Goal: Navigation & Orientation: Find specific page/section

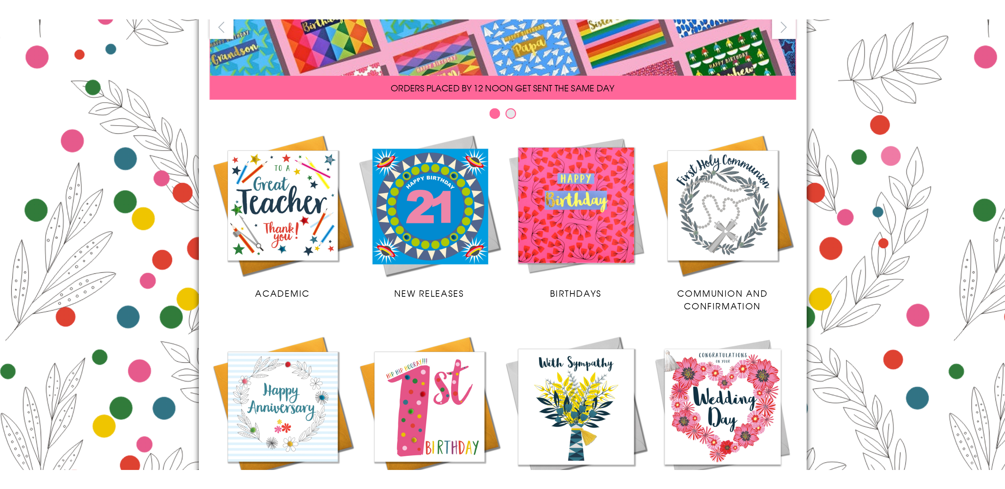
scroll to position [106, 0]
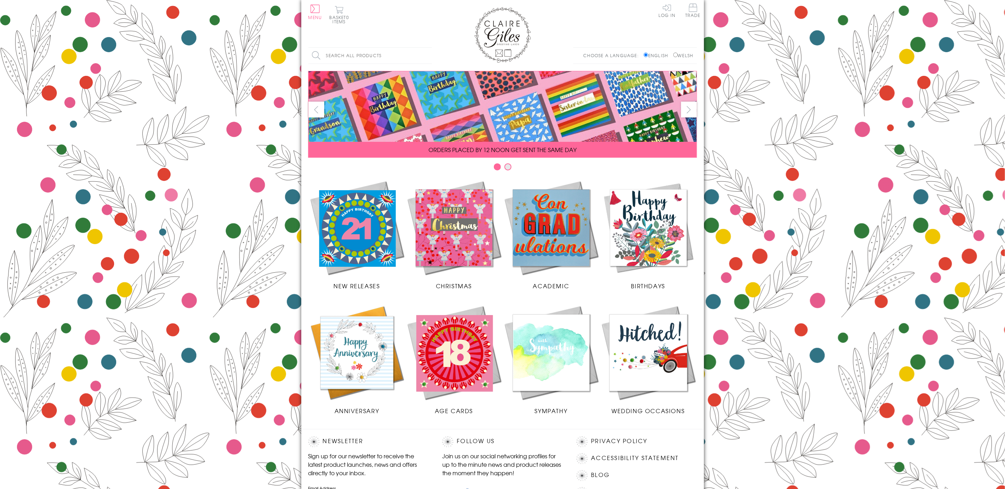
click at [341, 243] on img at bounding box center [356, 227] width 97 height 97
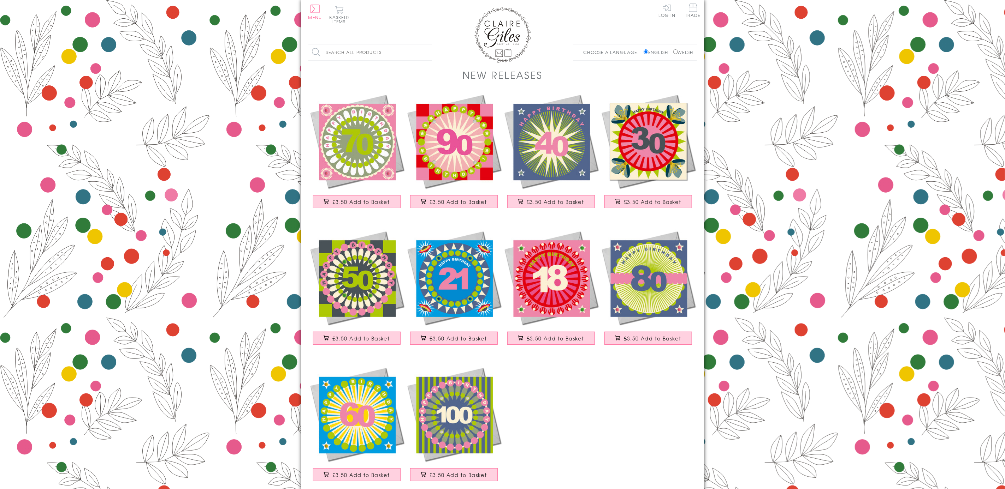
click at [481, 21] on img at bounding box center [502, 35] width 57 height 56
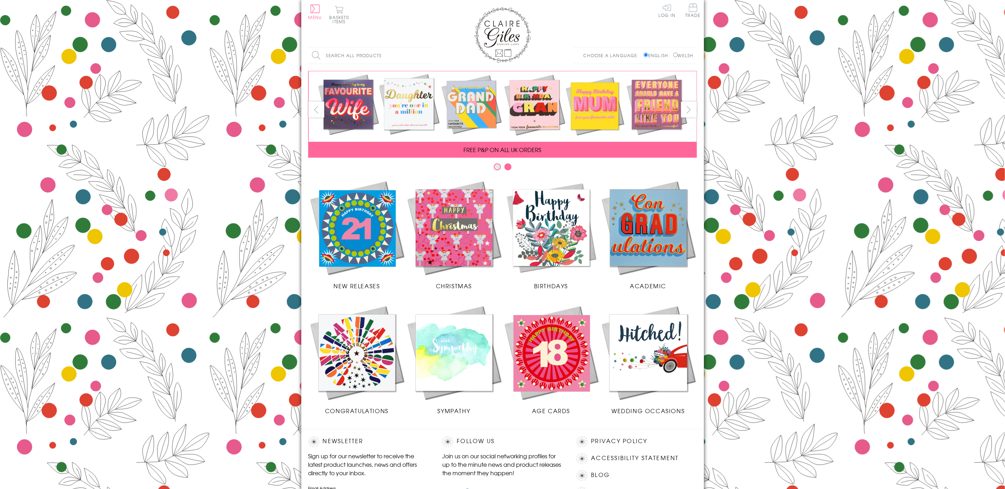
click at [354, 224] on img at bounding box center [356, 227] width 97 height 97
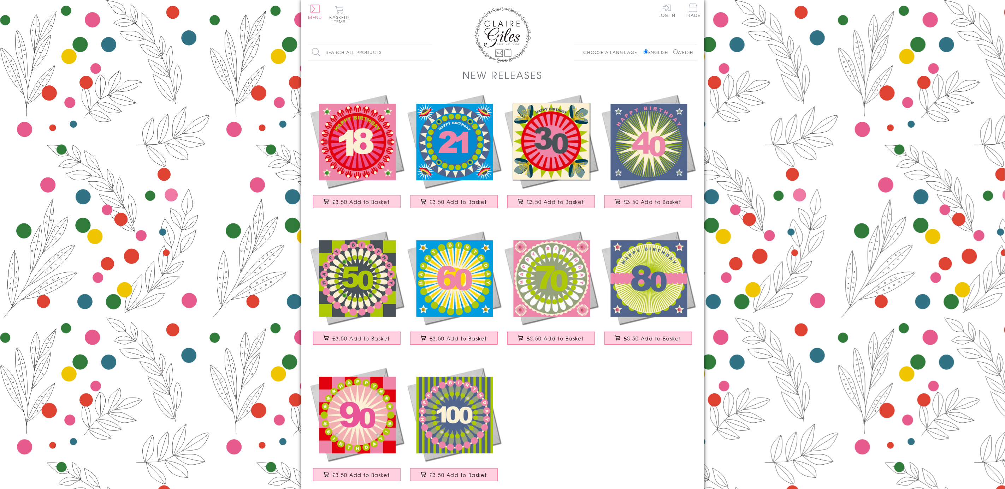
click at [362, 162] on img at bounding box center [356, 141] width 97 height 97
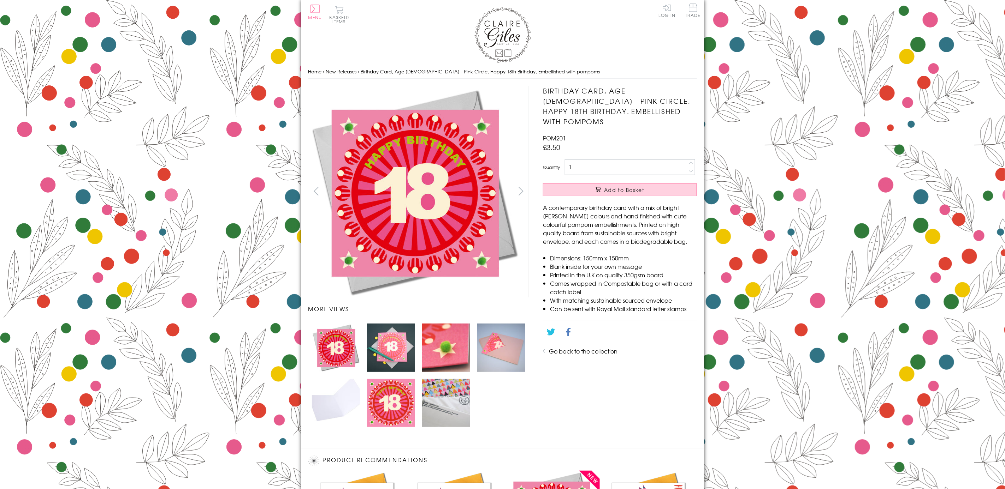
click at [447, 349] on img "Carousel Page 3" at bounding box center [446, 348] width 48 height 48
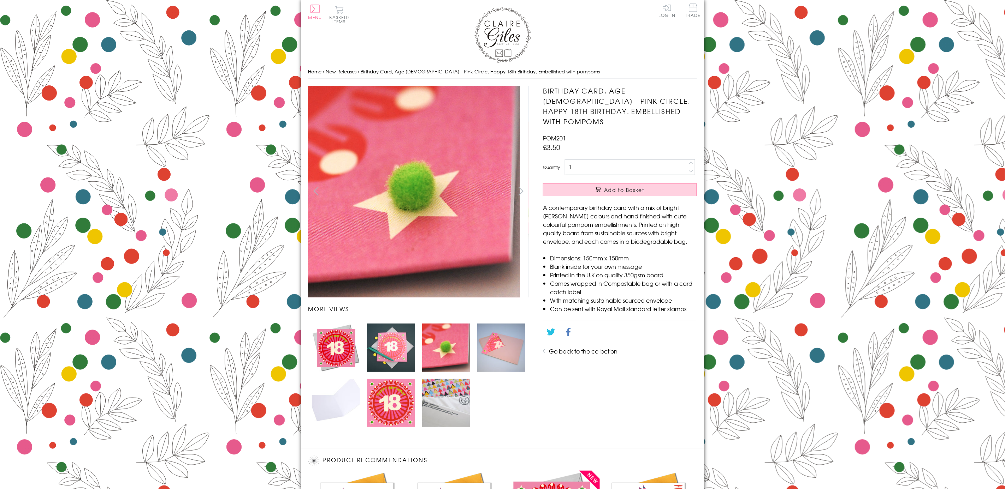
click at [398, 353] on img "Carousel Page 2" at bounding box center [391, 348] width 48 height 48
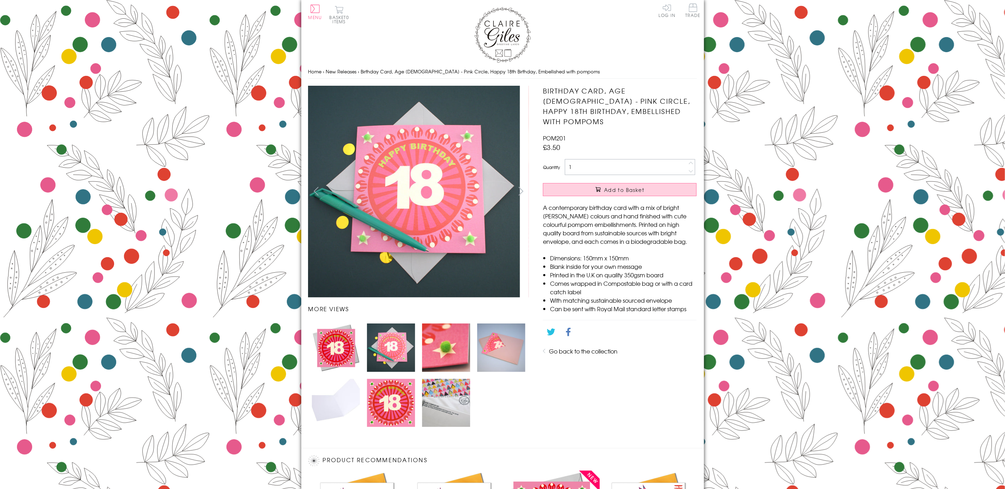
click at [506, 352] on img "Carousel Page 4" at bounding box center [501, 348] width 48 height 48
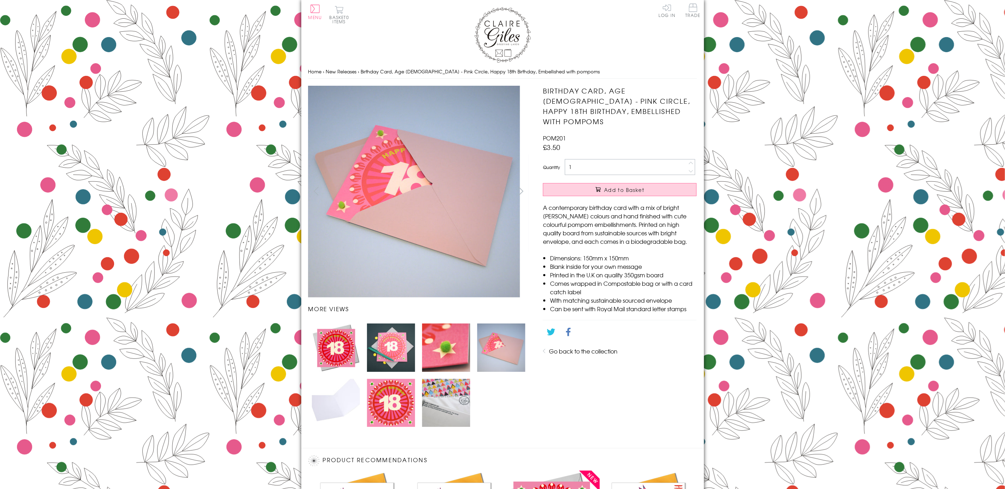
click at [392, 411] on img "Carousel Page 6" at bounding box center [391, 403] width 48 height 48
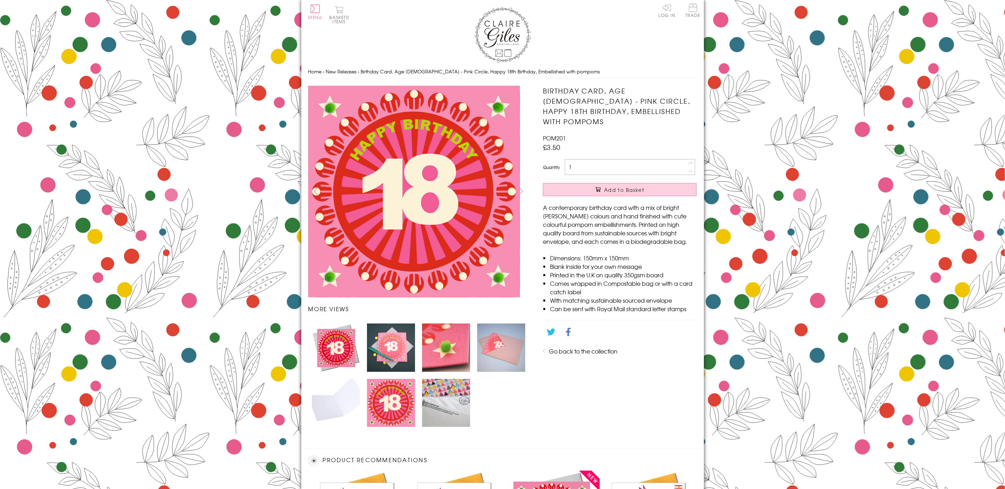
click at [441, 408] on img "Carousel Page 7" at bounding box center [446, 403] width 48 height 48
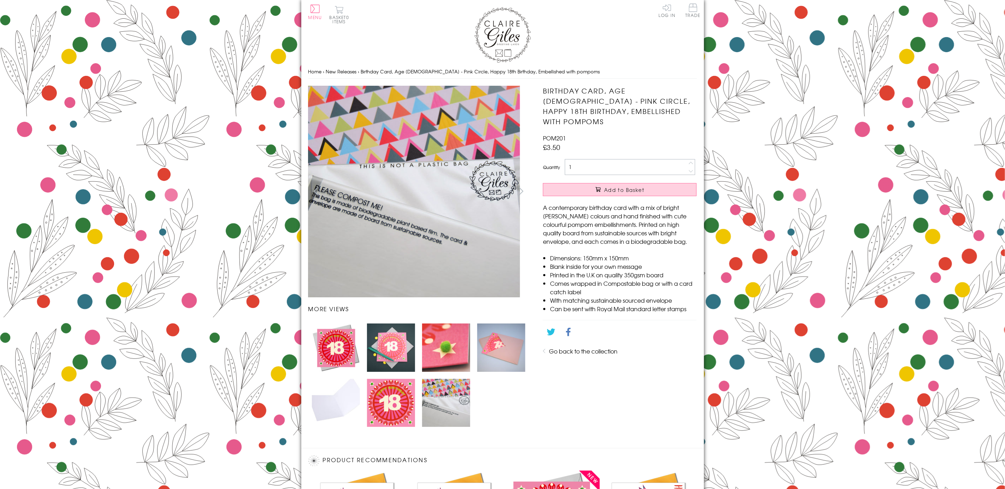
click at [398, 361] on img "Carousel Page 2" at bounding box center [391, 348] width 48 height 48
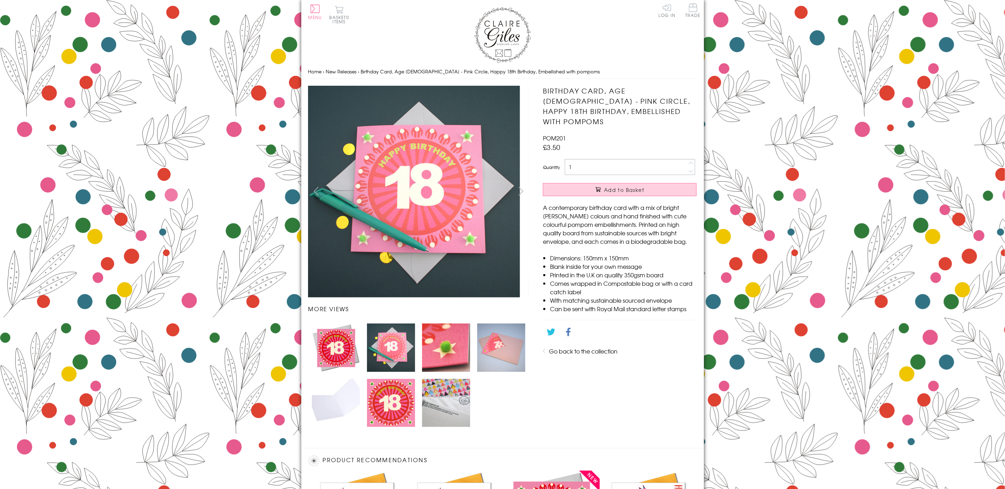
click at [456, 359] on img "Carousel Page 3" at bounding box center [446, 348] width 48 height 48
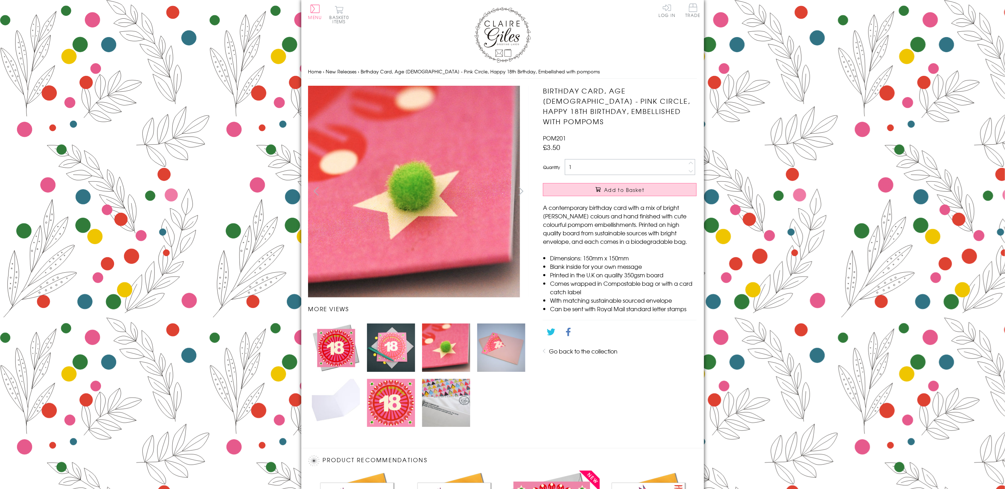
click at [393, 353] on img "Carousel Page 2" at bounding box center [391, 348] width 48 height 48
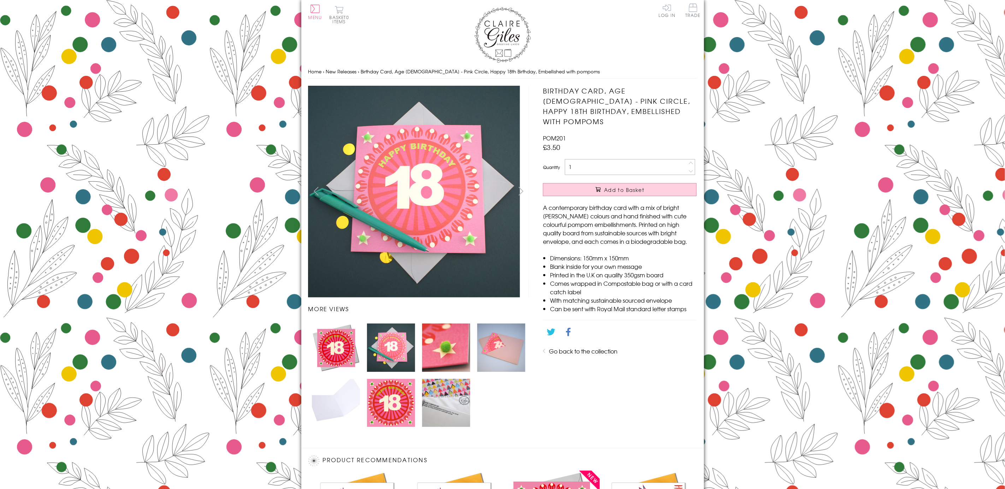
click at [497, 351] on img "Carousel Page 4" at bounding box center [501, 348] width 48 height 48
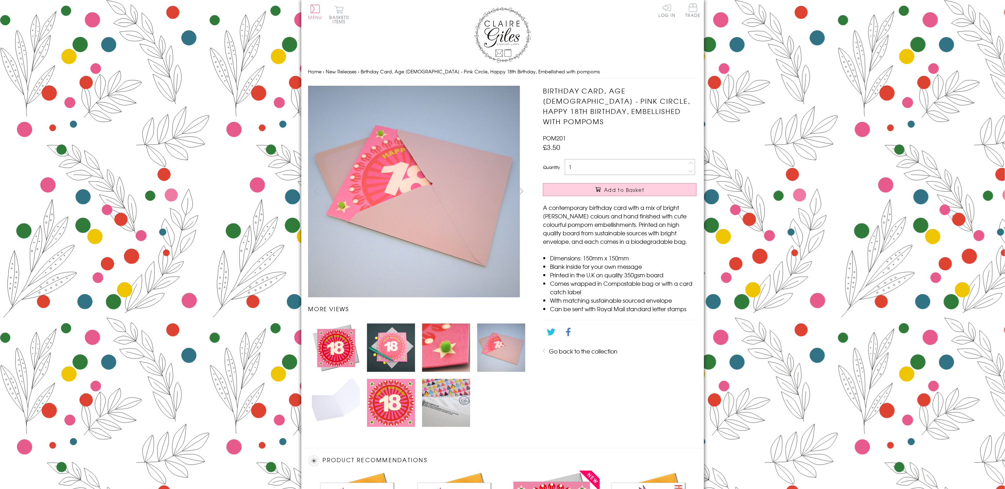
click at [397, 353] on img "Carousel Page 2" at bounding box center [391, 348] width 48 height 48
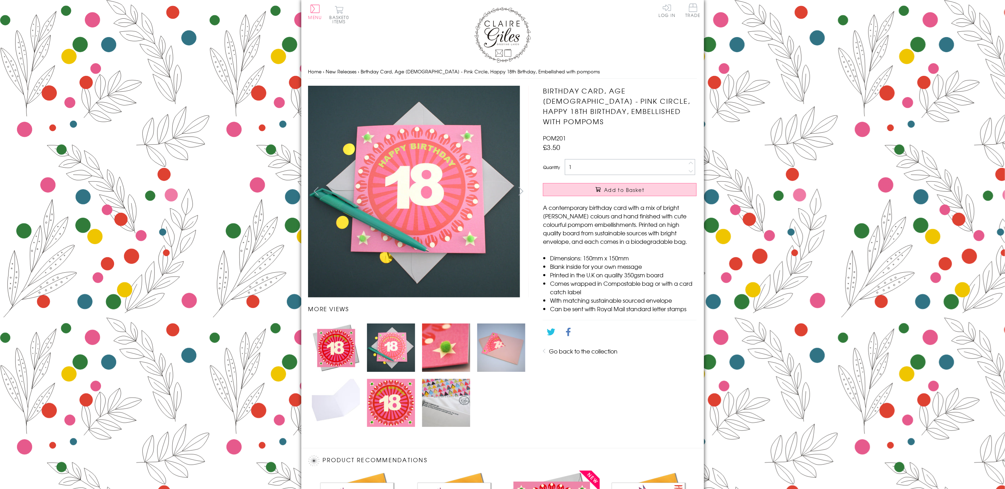
click at [346, 338] on img "Carousel Page 1" at bounding box center [336, 348] width 48 height 48
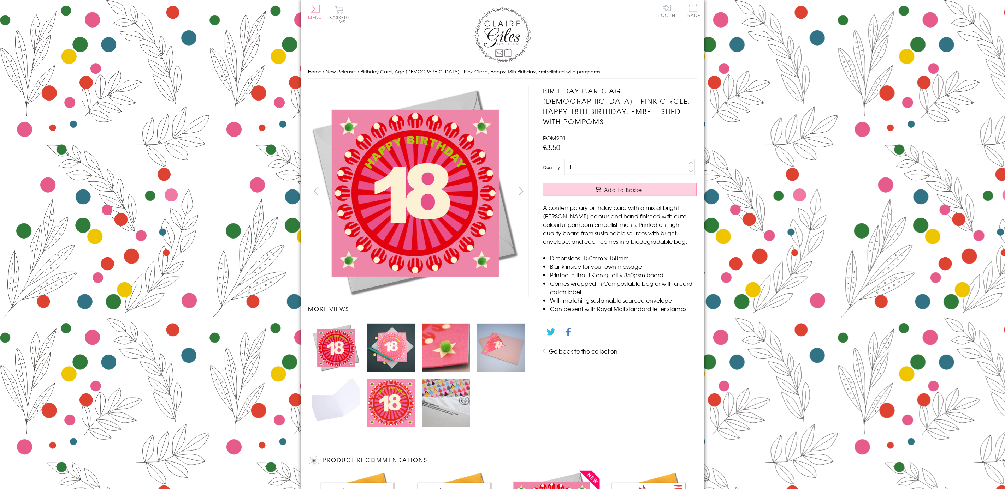
click at [509, 29] on img at bounding box center [502, 35] width 57 height 56
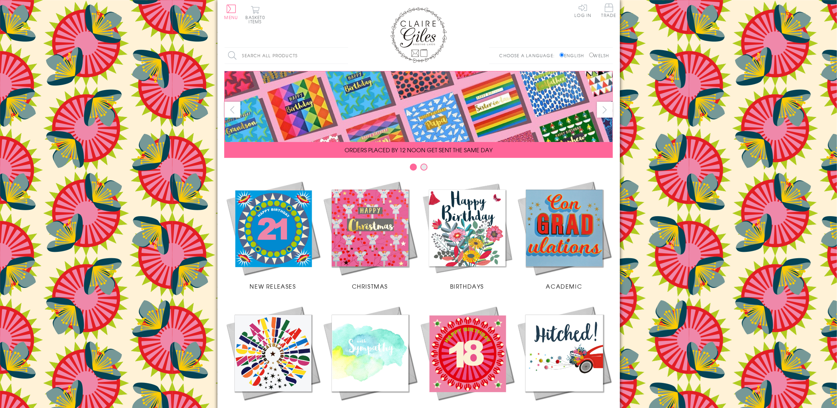
click at [286, 244] on img at bounding box center [273, 227] width 97 height 97
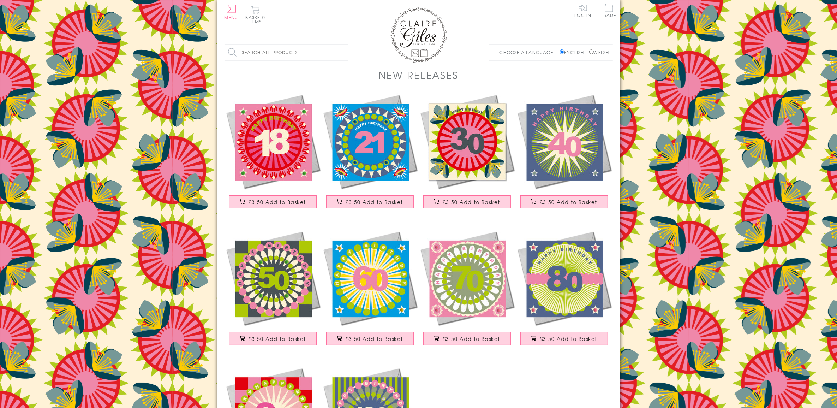
click at [421, 45] on div "Search all products Search Choose a language: English Welsh" at bounding box center [419, 56] width 388 height 24
click at [423, 36] on img at bounding box center [419, 35] width 57 height 56
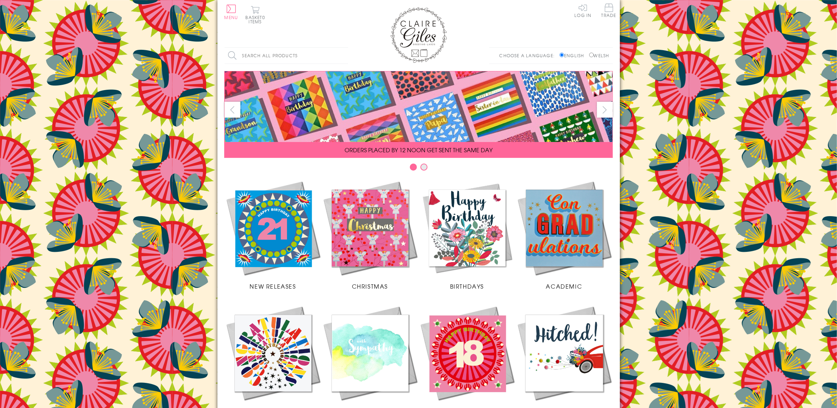
click at [590, 57] on input "Welsh" at bounding box center [591, 55] width 5 height 5
radio input "true"
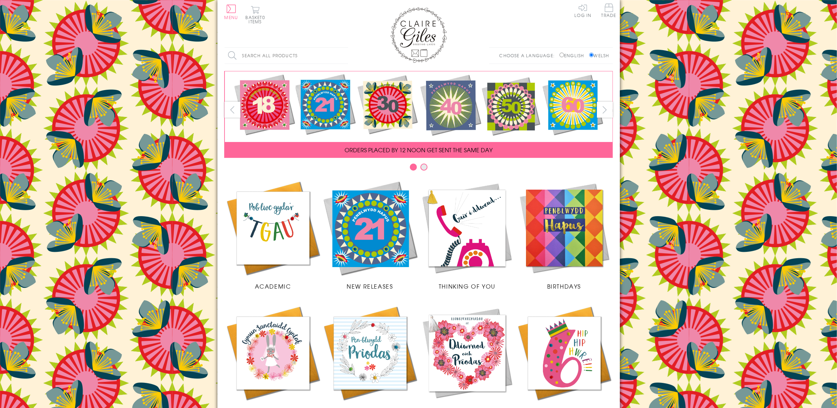
click at [604, 110] on button "next" at bounding box center [605, 110] width 16 height 16
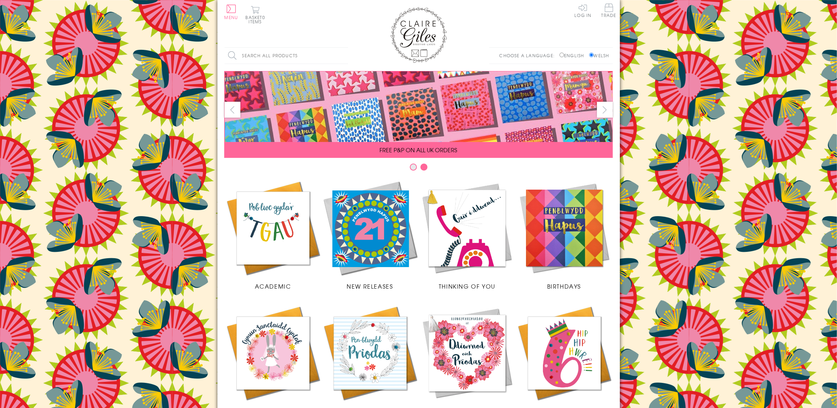
click at [604, 110] on button "next" at bounding box center [605, 110] width 16 height 16
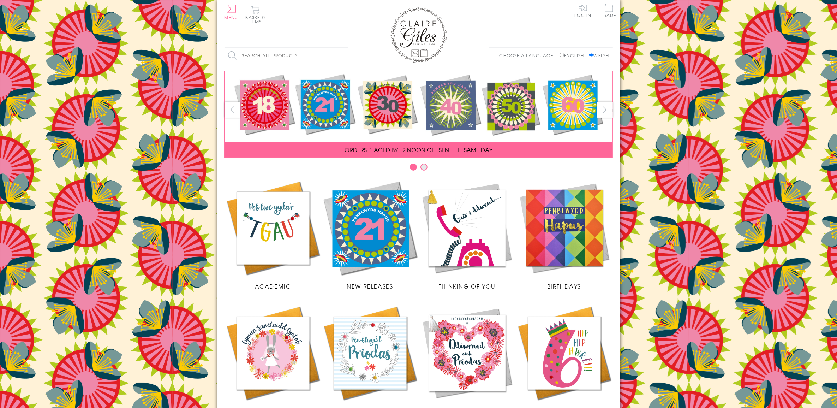
click at [566, 52] on label "English" at bounding box center [574, 55] width 28 height 6
click at [564, 53] on input "English" at bounding box center [562, 55] width 5 height 5
radio input "true"
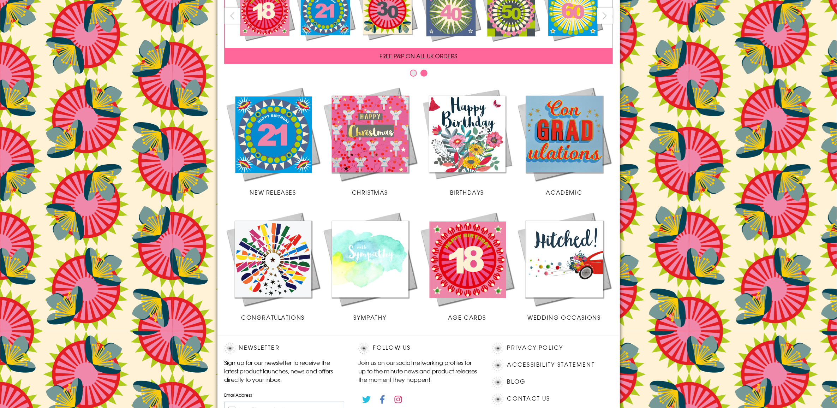
scroll to position [132, 0]
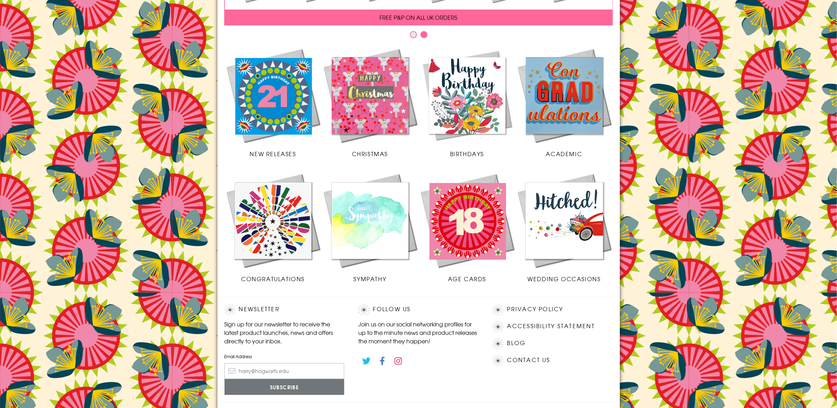
click at [376, 103] on img at bounding box center [370, 95] width 97 height 97
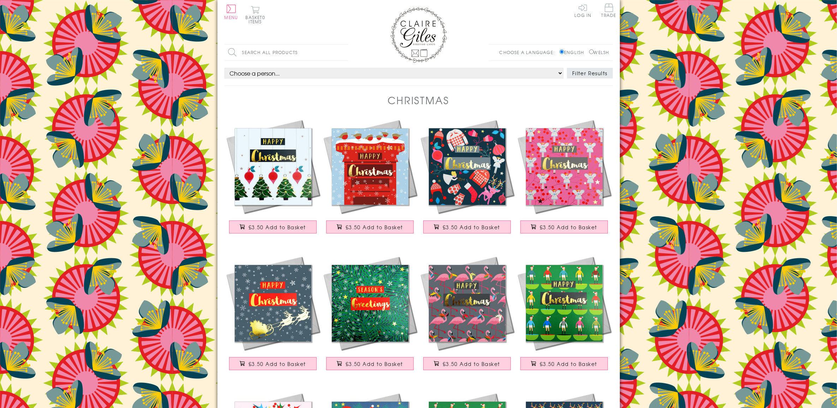
click at [566, 176] on img at bounding box center [564, 166] width 97 height 97
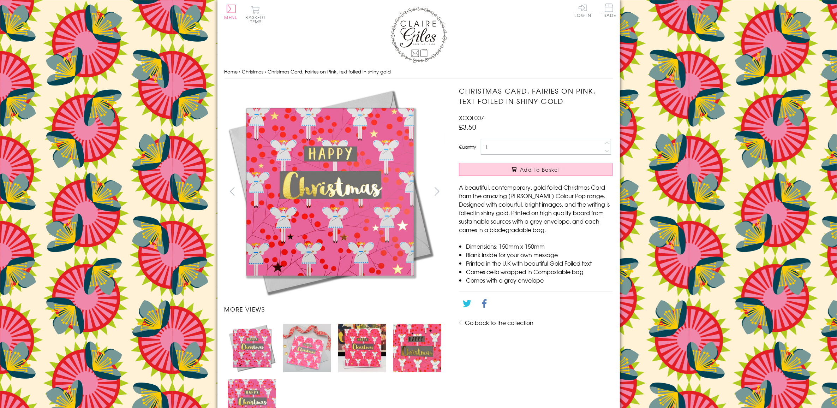
click at [423, 36] on img at bounding box center [419, 35] width 57 height 56
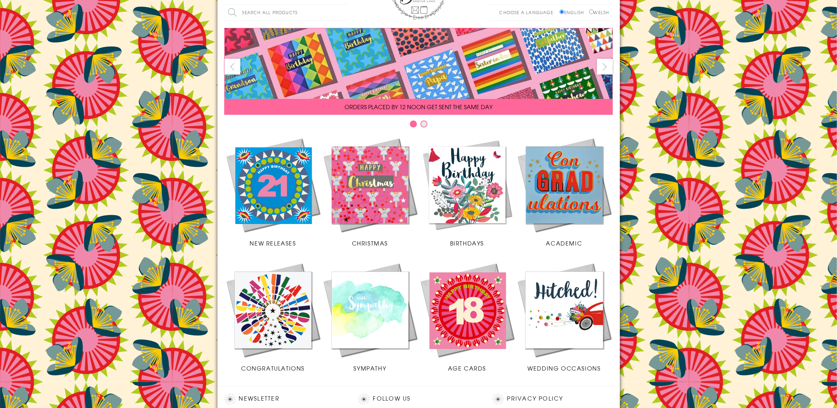
scroll to position [44, 0]
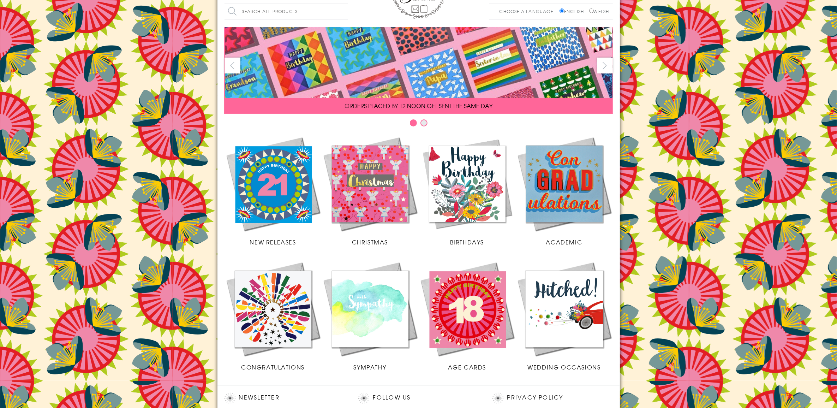
click at [481, 190] on img at bounding box center [467, 183] width 97 height 97
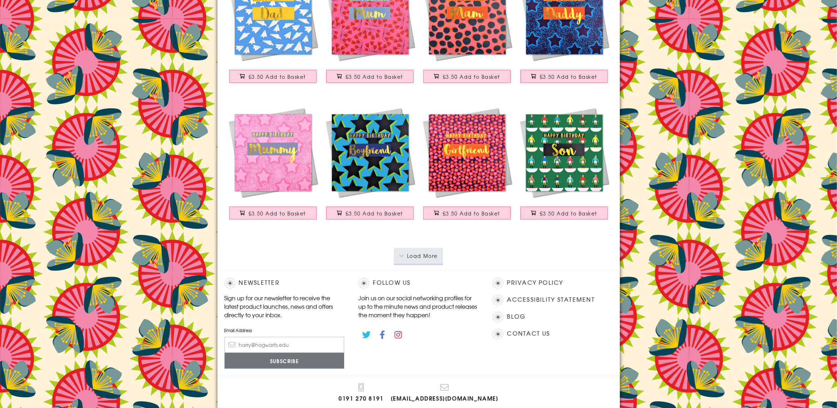
scroll to position [1214, 0]
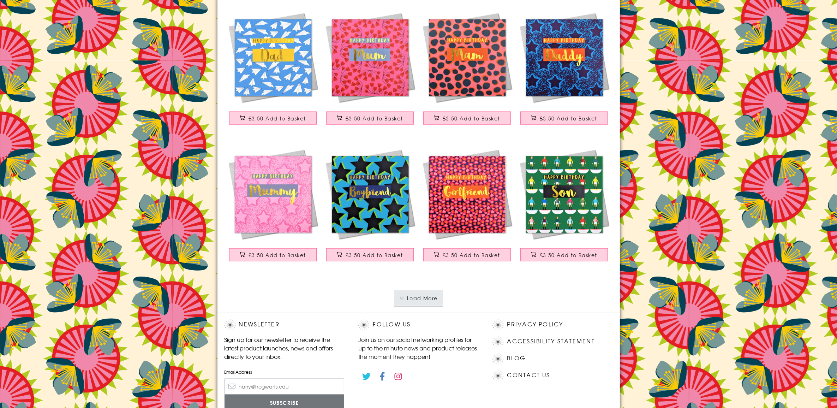
click at [417, 301] on button "Load More" at bounding box center [418, 298] width 49 height 16
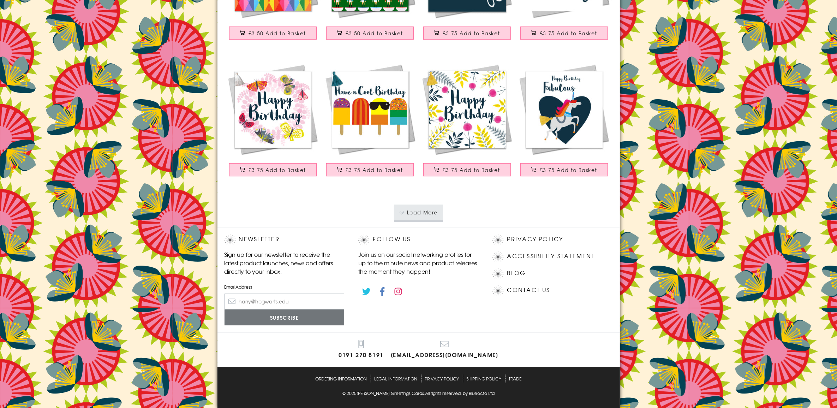
scroll to position [2670, 0]
click at [422, 213] on button "Load More" at bounding box center [418, 213] width 49 height 16
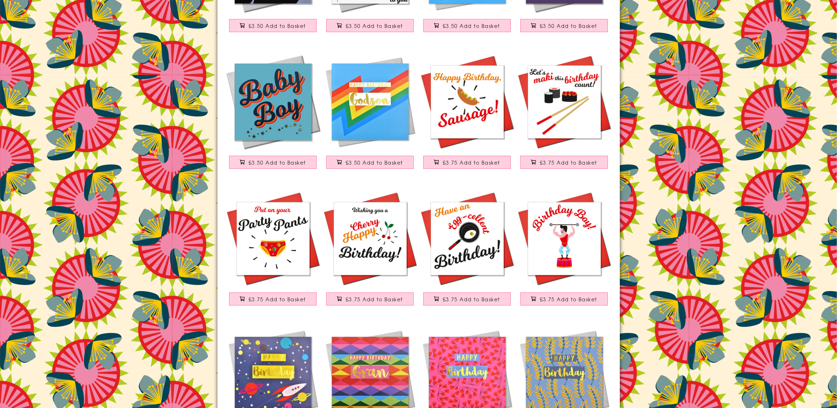
scroll to position [0, 0]
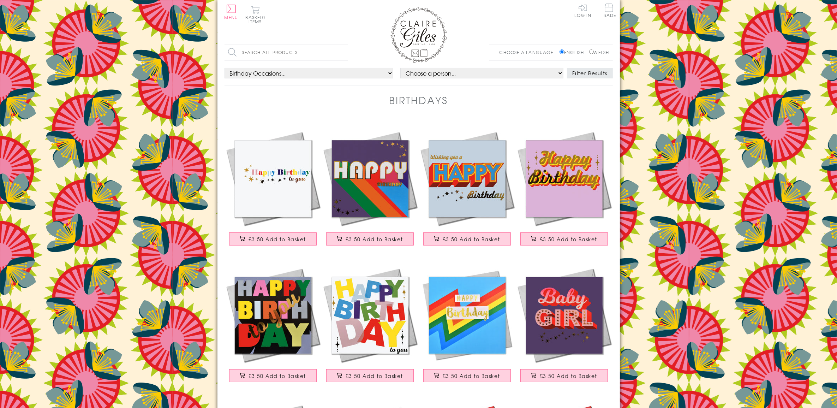
click at [420, 47] on div "Search all products Search Choose a language: English Welsh" at bounding box center [419, 56] width 388 height 24
drag, startPoint x: 420, startPoint y: 37, endPoint x: 421, endPoint y: 44, distance: 7.1
click at [420, 37] on img at bounding box center [419, 35] width 57 height 56
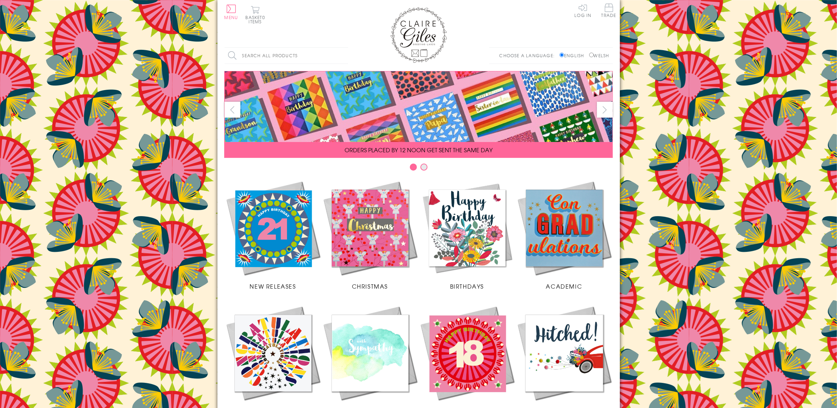
click at [274, 57] on input "Search all products" at bounding box center [287, 56] width 124 height 16
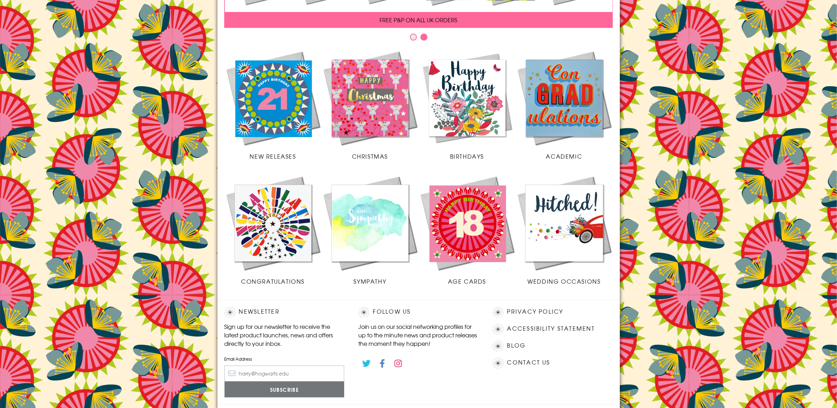
scroll to position [132, 0]
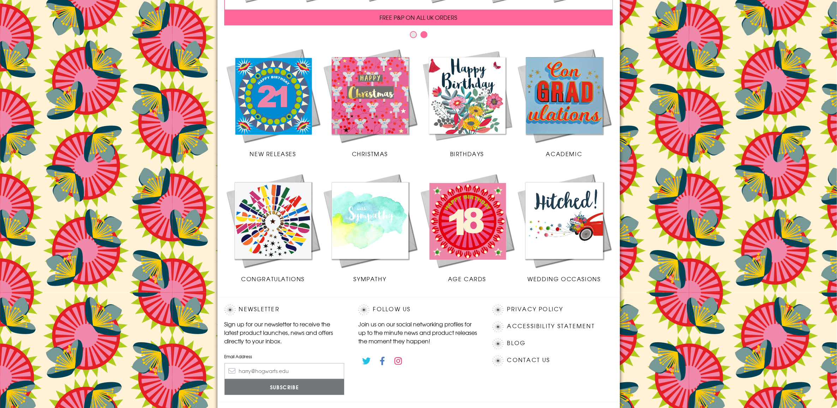
type input "congrat"
click at [258, 252] on img at bounding box center [273, 220] width 97 height 97
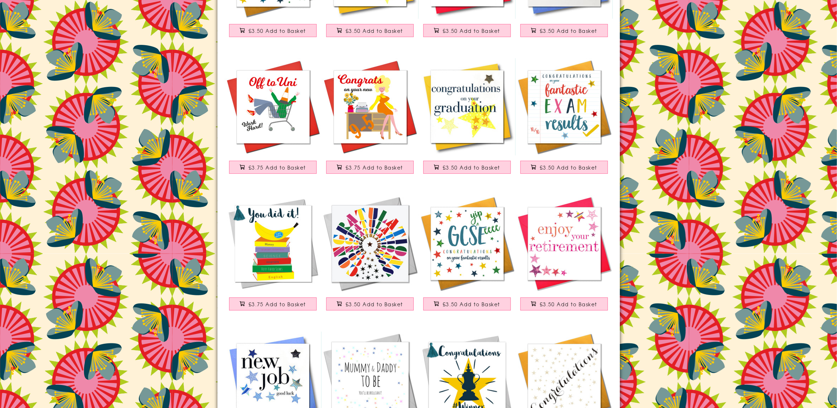
scroll to position [177, 0]
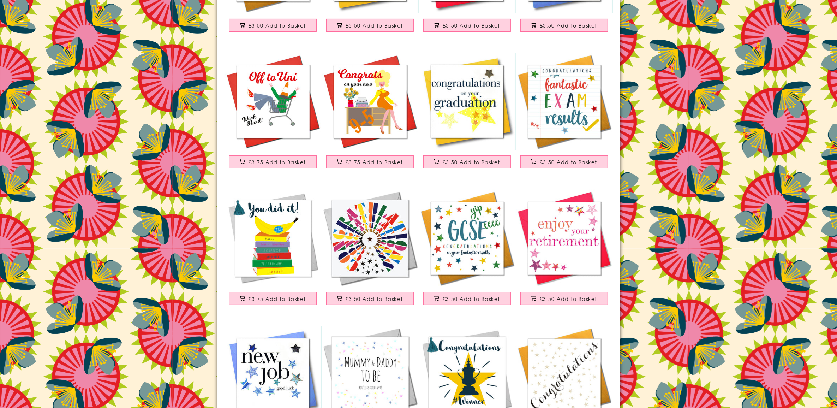
click at [378, 249] on img at bounding box center [370, 238] width 97 height 97
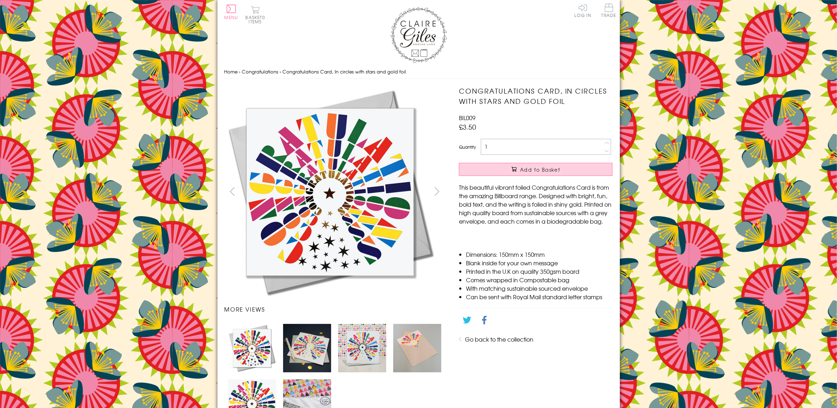
click at [435, 22] on img at bounding box center [419, 35] width 57 height 56
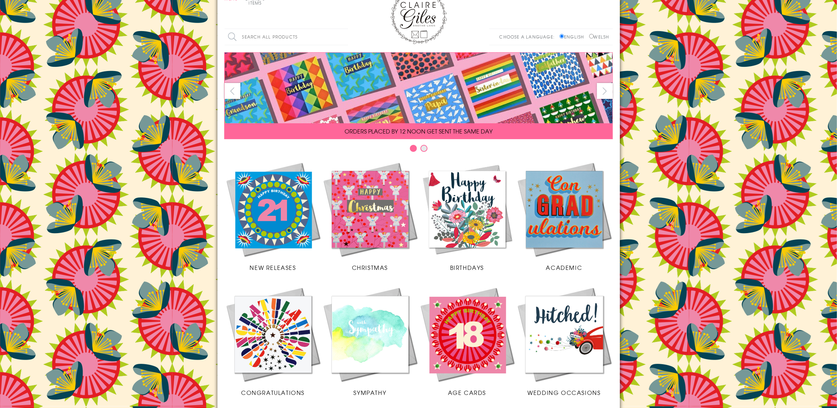
scroll to position [44, 0]
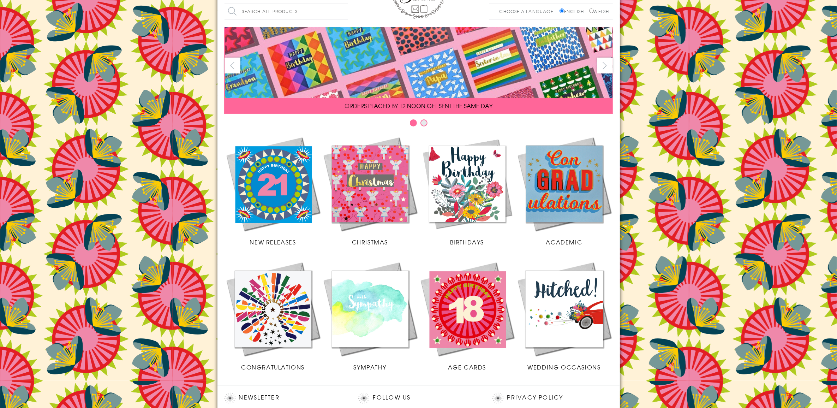
click at [589, 12] on input "Welsh" at bounding box center [591, 10] width 5 height 5
radio input "true"
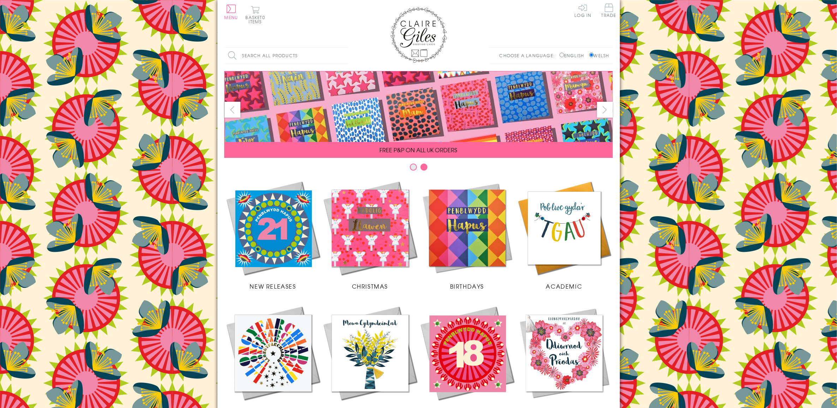
click at [564, 55] on label "English" at bounding box center [574, 55] width 28 height 6
click at [564, 55] on input "English" at bounding box center [562, 55] width 5 height 5
radio input "true"
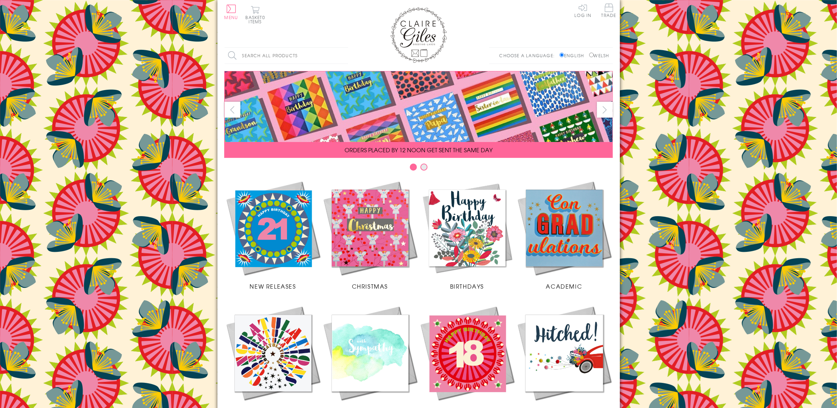
click at [469, 240] on img at bounding box center [467, 227] width 97 height 97
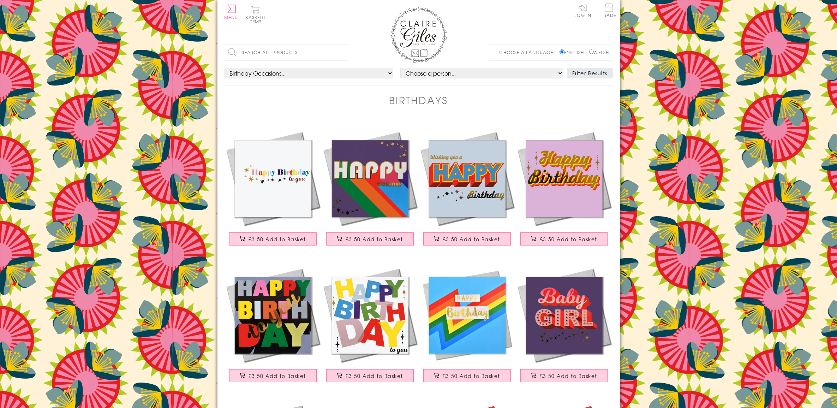
click at [560, 50] on input "English" at bounding box center [562, 51] width 5 height 5
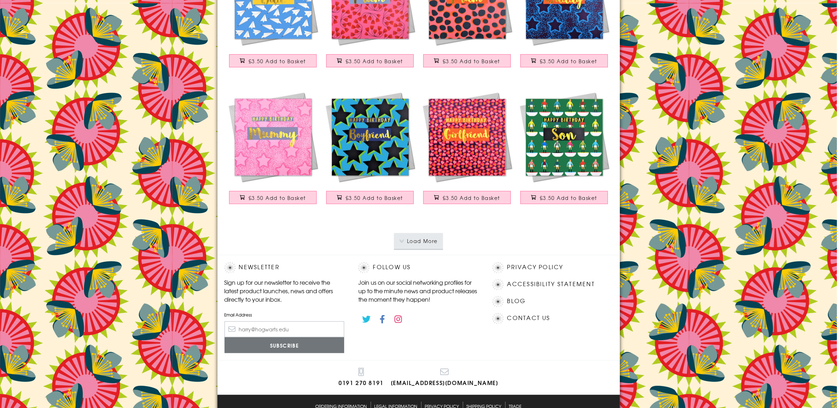
scroll to position [1302, 0]
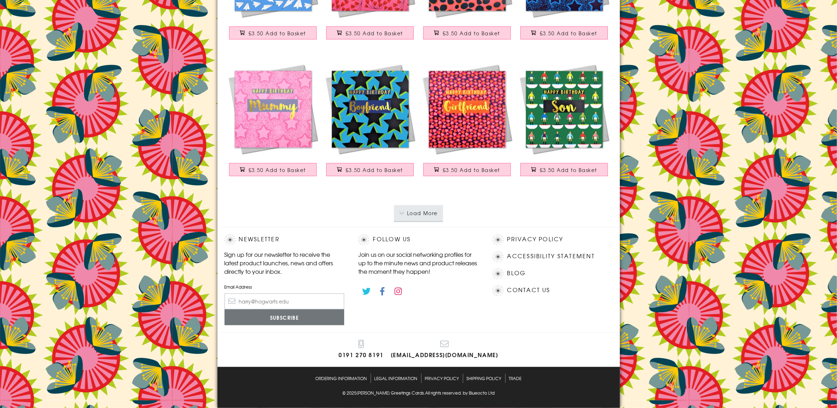
click at [423, 211] on button "Load More" at bounding box center [418, 213] width 49 height 16
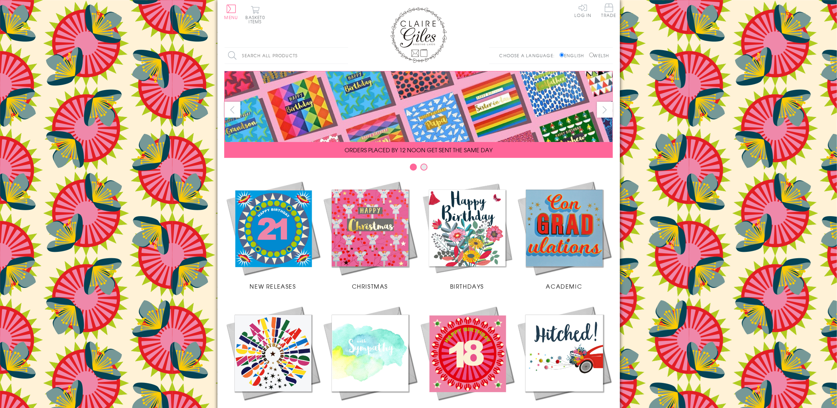
click at [452, 232] on img at bounding box center [467, 227] width 97 height 97
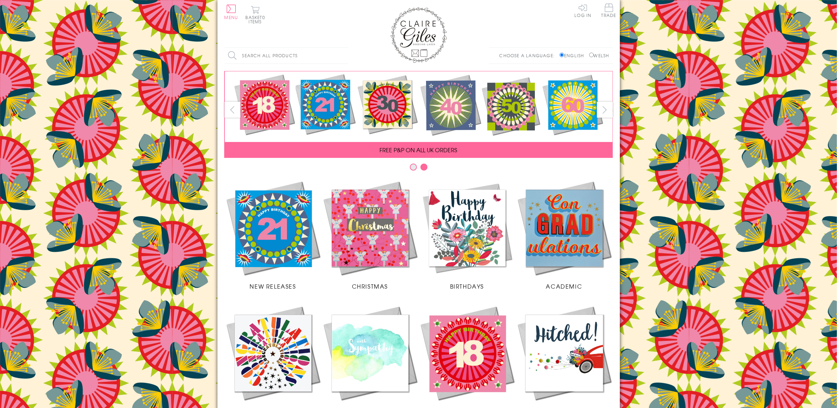
click at [590, 55] on input "Welsh" at bounding box center [591, 55] width 5 height 5
radio input "true"
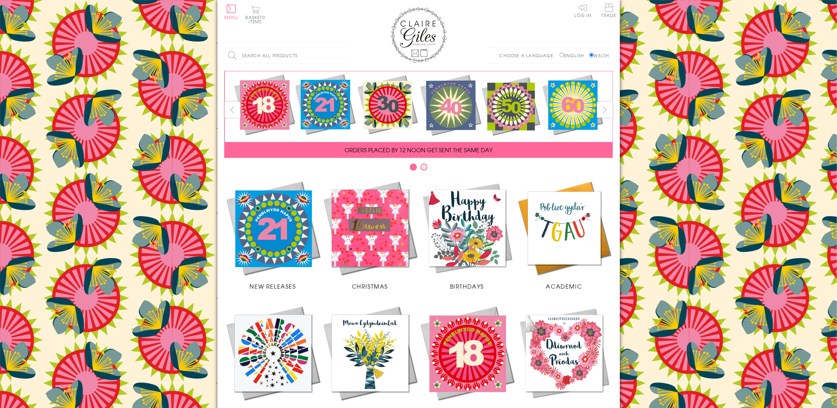
click at [560, 54] on input "English" at bounding box center [562, 55] width 5 height 5
radio input "true"
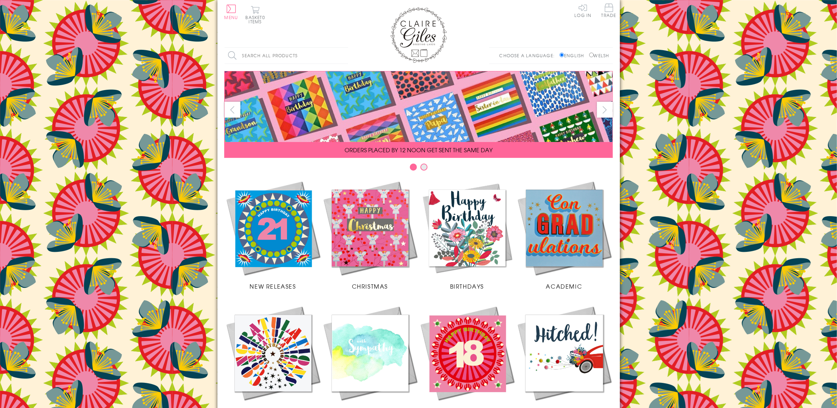
click at [592, 56] on input "Welsh" at bounding box center [591, 55] width 5 height 5
radio input "true"
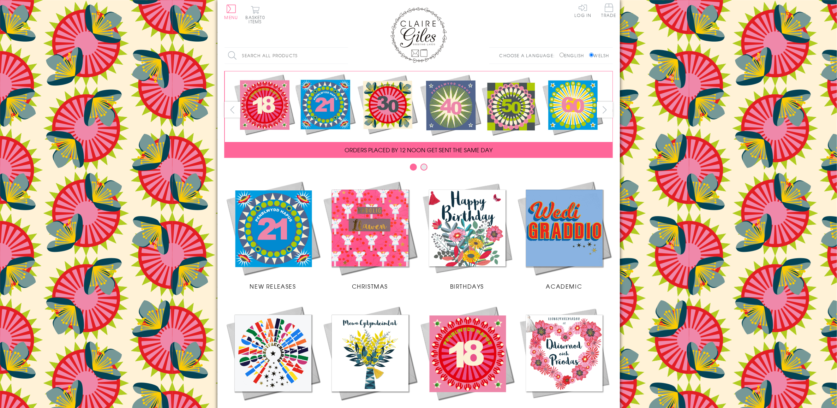
click at [560, 54] on input "English" at bounding box center [562, 55] width 5 height 5
radio input "true"
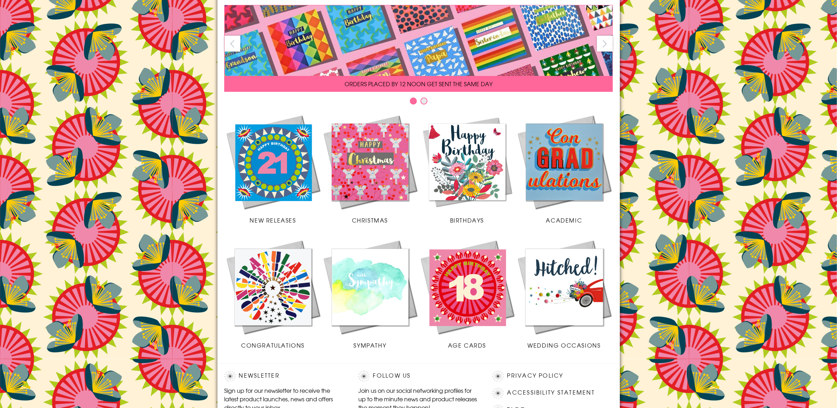
scroll to position [88, 0]
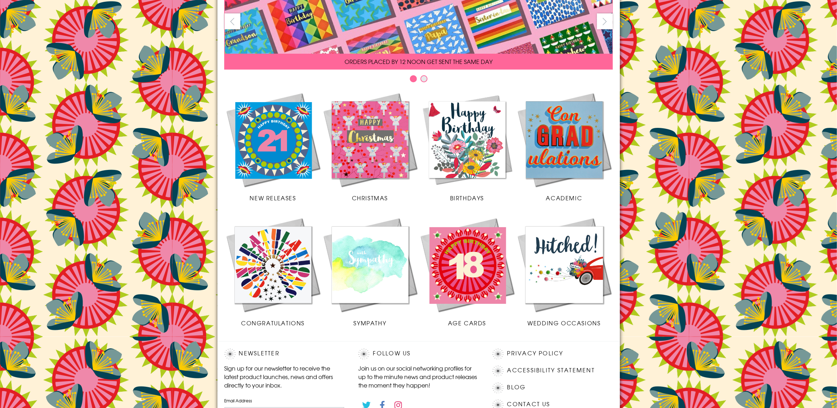
click at [557, 285] on img at bounding box center [564, 264] width 97 height 97
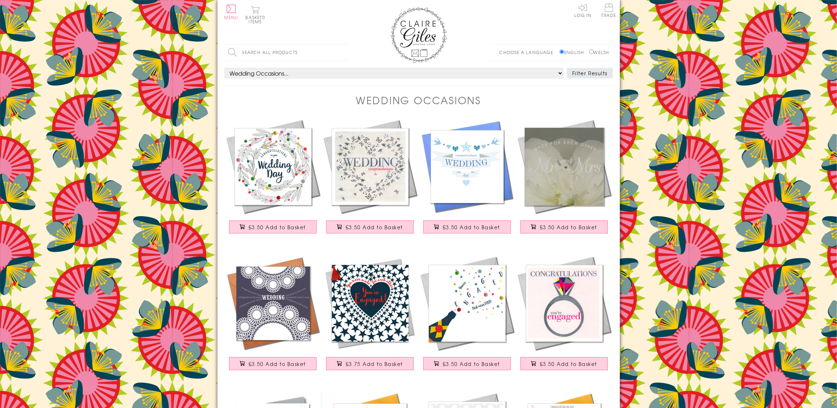
click at [417, 34] on img at bounding box center [419, 35] width 57 height 56
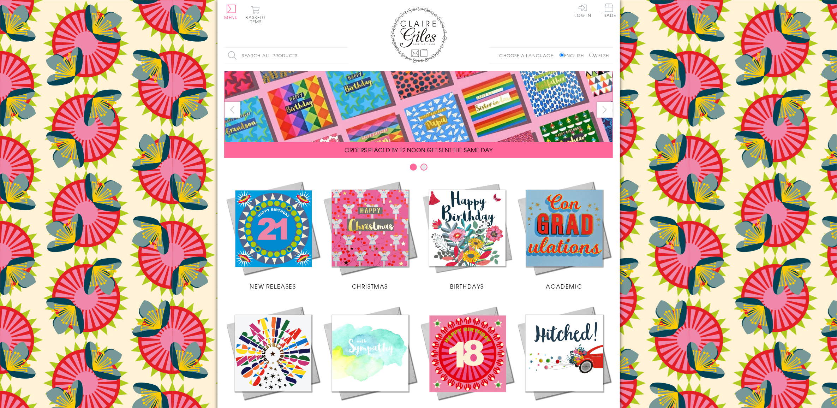
click at [590, 54] on input "Welsh" at bounding box center [591, 55] width 5 height 5
radio input "true"
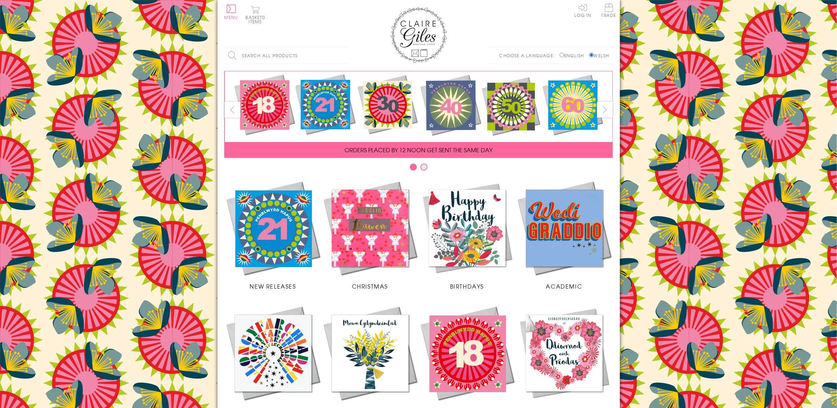
click at [556, 361] on img at bounding box center [564, 352] width 97 height 97
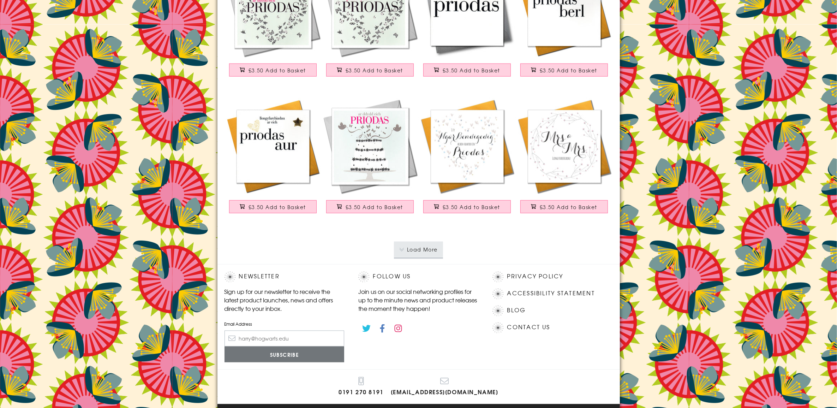
scroll to position [1280, 0]
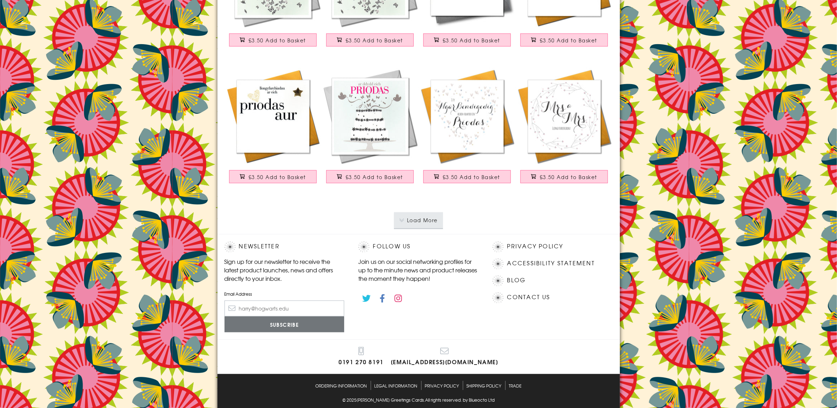
click at [428, 226] on button "Load More" at bounding box center [418, 220] width 49 height 16
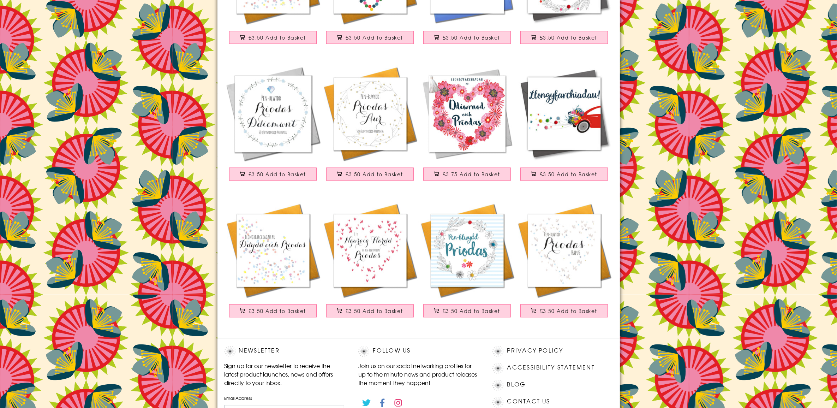
scroll to position [1854, 0]
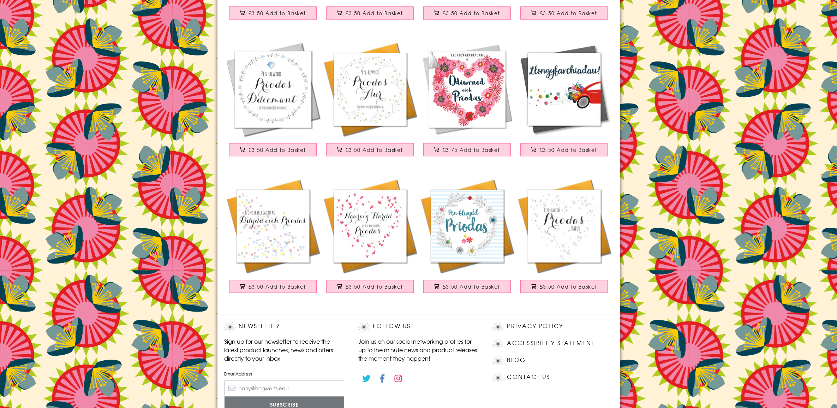
click at [556, 92] on img at bounding box center [564, 89] width 97 height 97
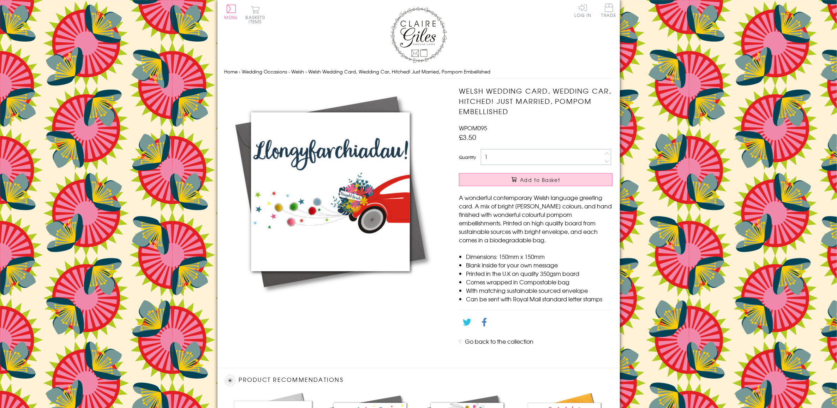
click at [426, 28] on img at bounding box center [419, 35] width 57 height 56
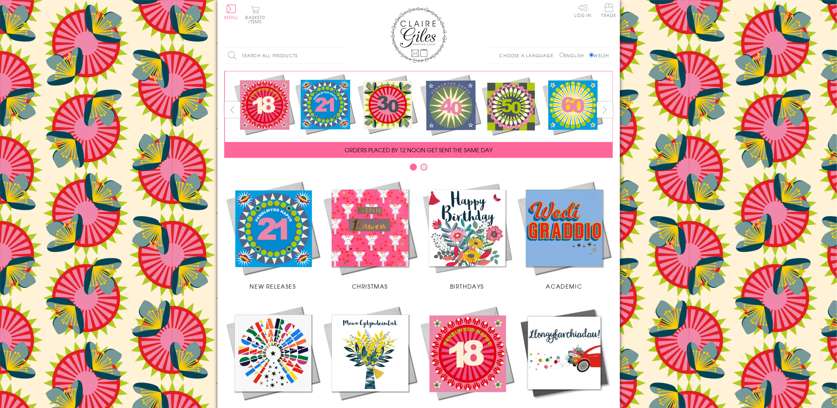
scroll to position [177, 0]
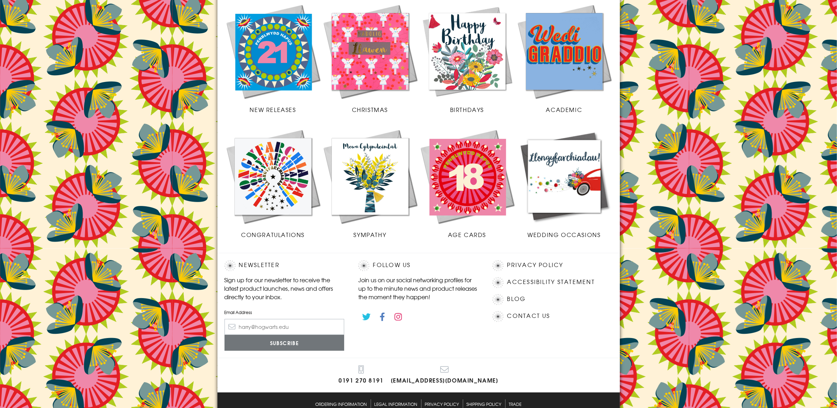
click at [371, 176] on img at bounding box center [370, 176] width 97 height 97
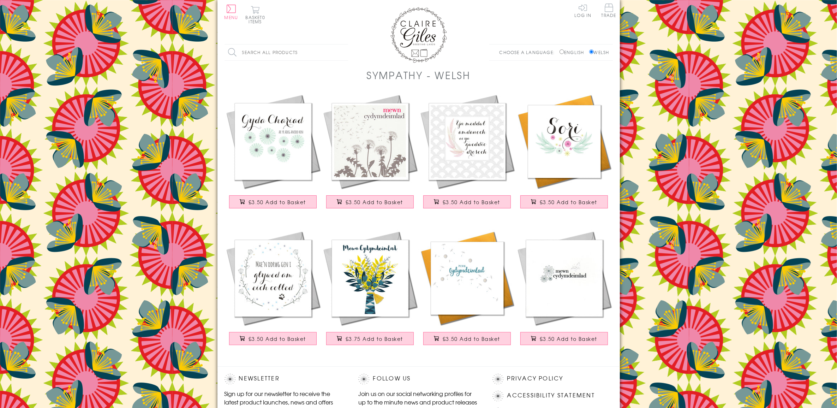
click at [382, 150] on img at bounding box center [370, 141] width 97 height 97
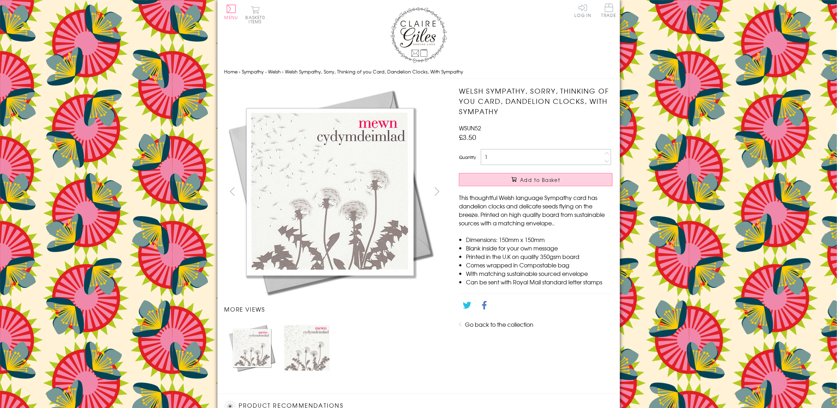
click at [428, 29] on img at bounding box center [419, 35] width 57 height 56
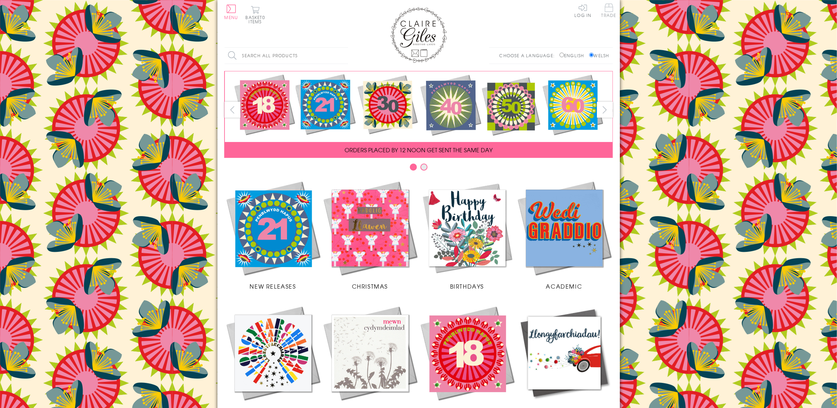
click at [608, 10] on span "Trade" at bounding box center [609, 11] width 15 height 14
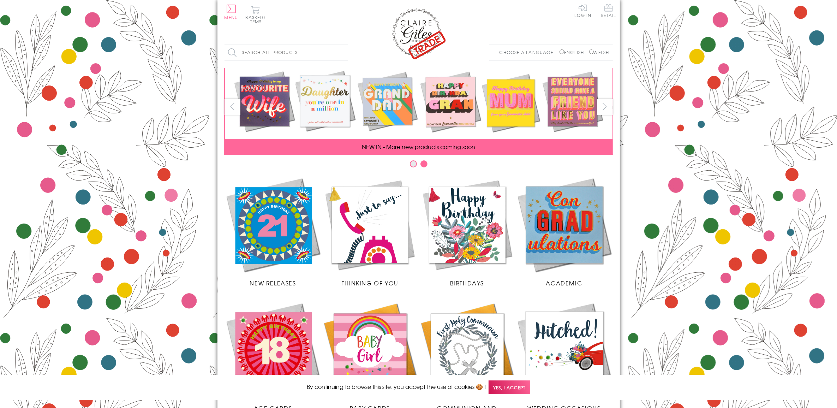
click at [609, 14] on span "Retail" at bounding box center [608, 11] width 15 height 14
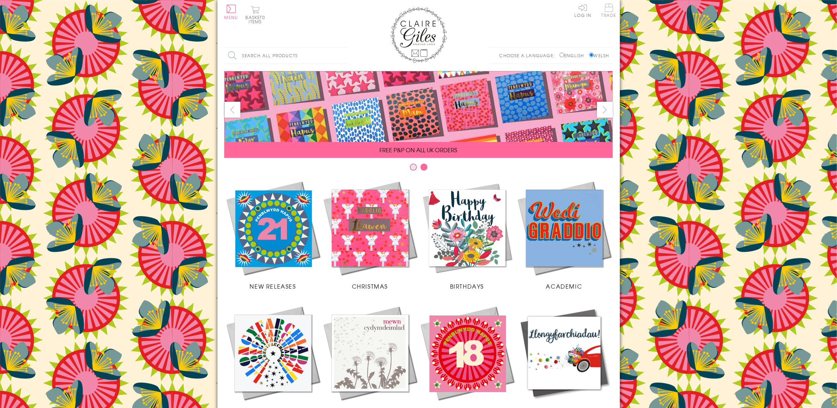
click at [608, 6] on span "Trade" at bounding box center [609, 11] width 15 height 14
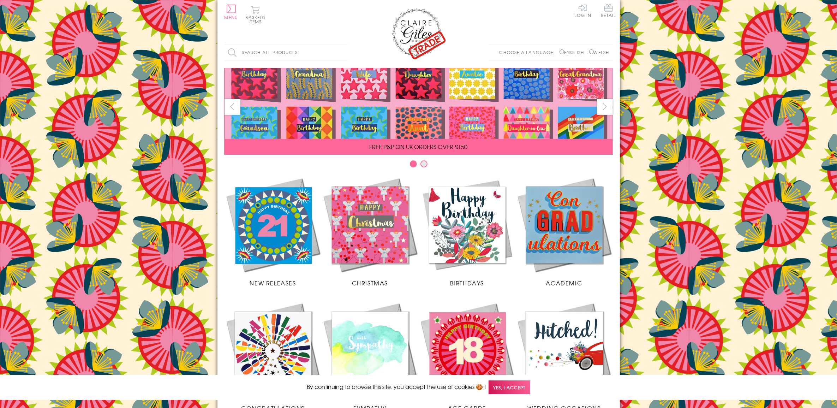
click at [283, 225] on img at bounding box center [273, 224] width 97 height 97
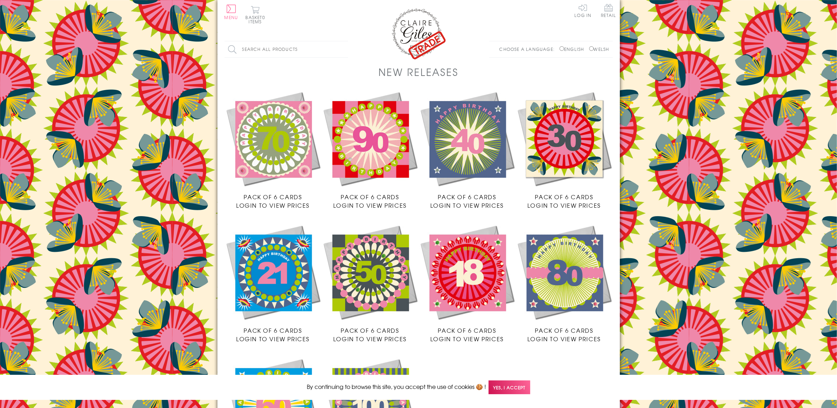
click at [409, 34] on img at bounding box center [419, 33] width 57 height 53
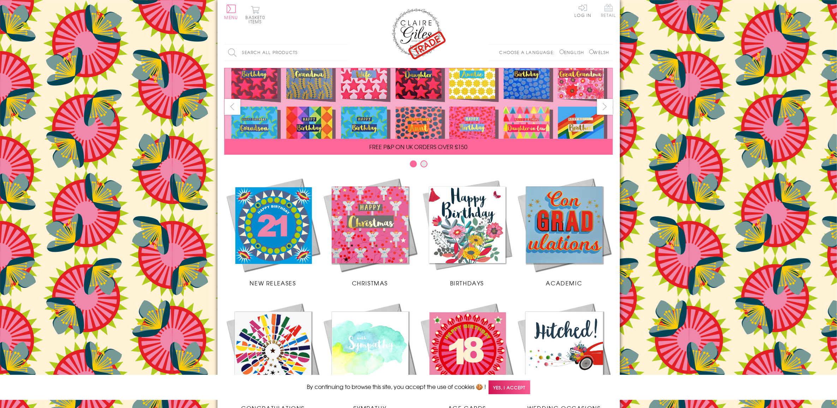
click at [612, 10] on span "Retail" at bounding box center [608, 11] width 15 height 14
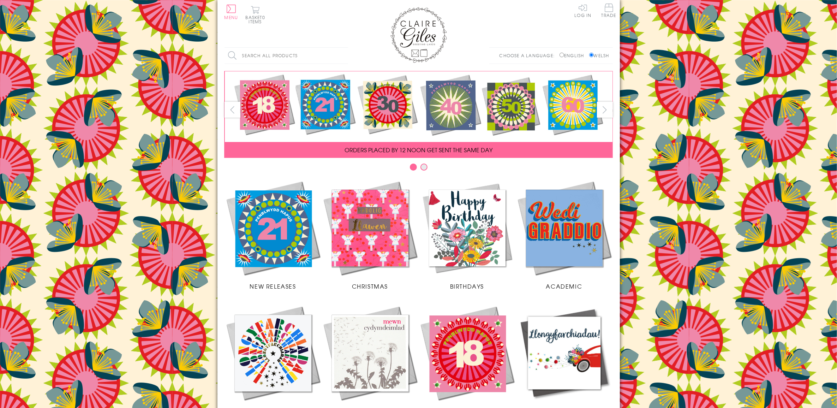
click at [284, 226] on img at bounding box center [273, 227] width 97 height 97
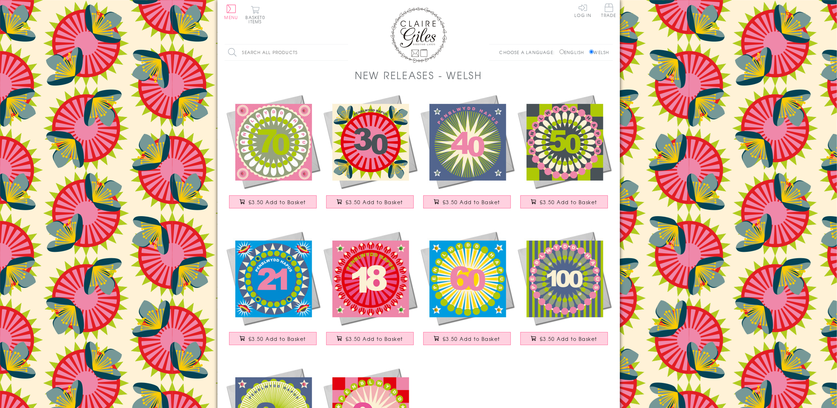
click at [560, 52] on input "English" at bounding box center [562, 51] width 5 height 5
radio input "true"
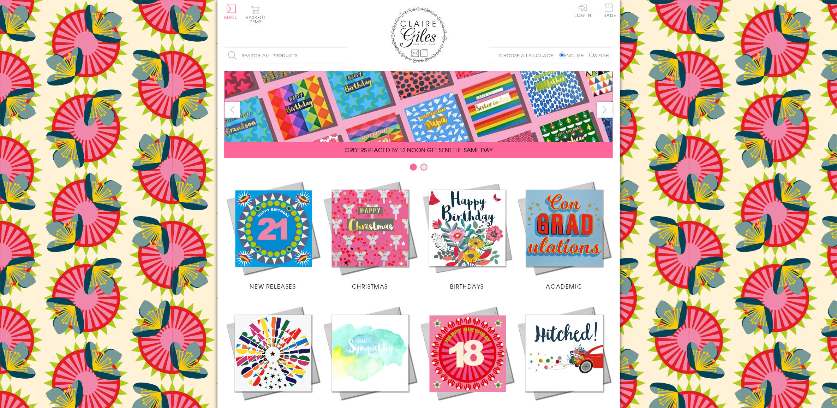
click at [277, 221] on img at bounding box center [273, 227] width 97 height 97
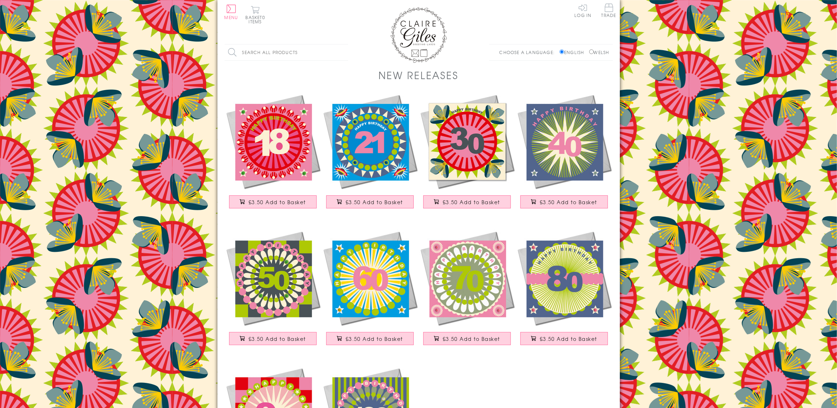
click at [430, 41] on img at bounding box center [419, 35] width 57 height 56
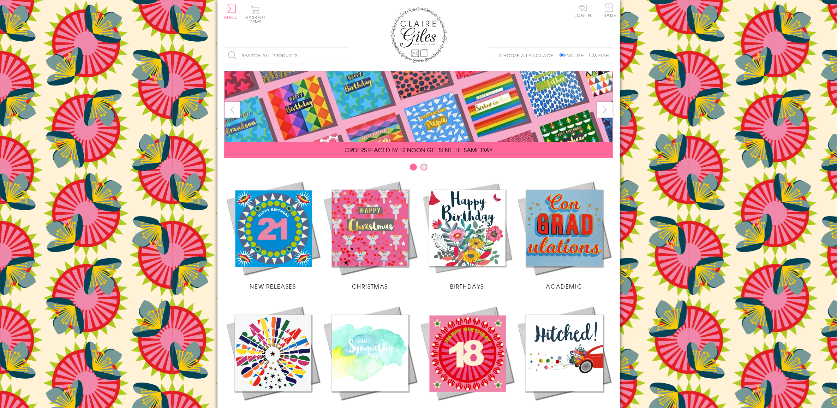
click at [590, 55] on input "Welsh" at bounding box center [591, 55] width 5 height 5
radio input "true"
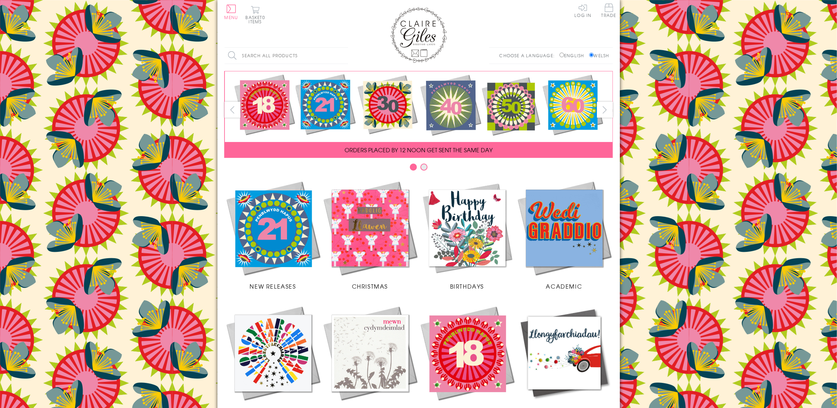
click at [278, 214] on img at bounding box center [273, 227] width 97 height 97
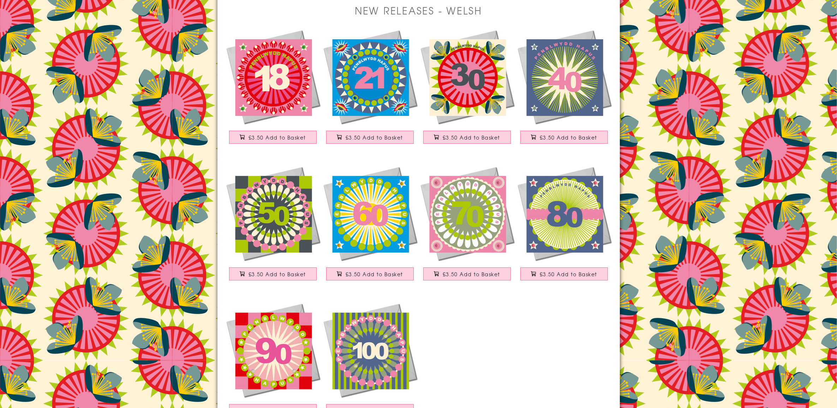
scroll to position [88, 0]
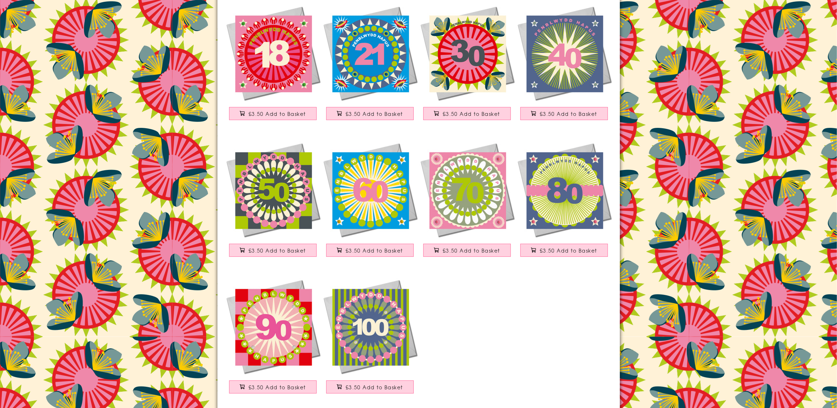
click at [472, 182] on img at bounding box center [467, 189] width 97 height 97
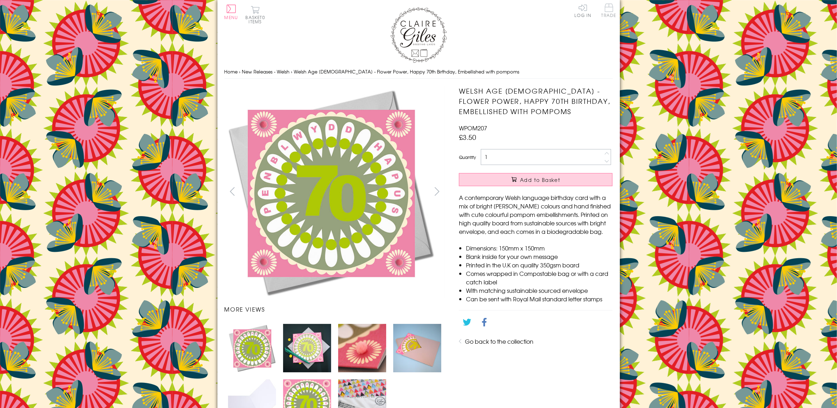
click at [607, 11] on span "Trade" at bounding box center [609, 11] width 15 height 14
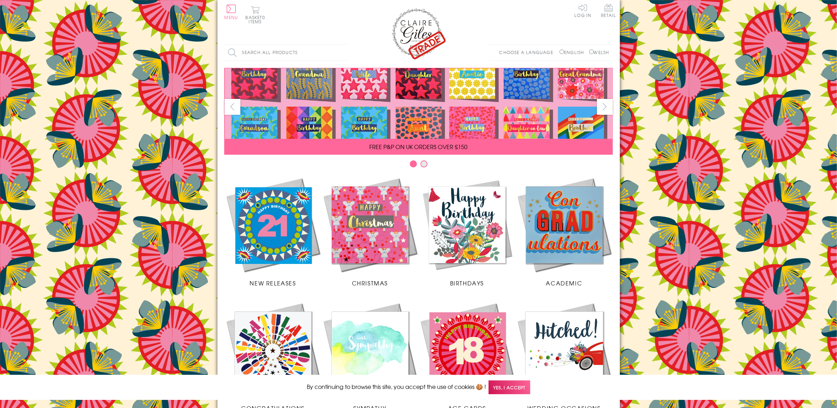
click at [260, 227] on img at bounding box center [273, 224] width 97 height 97
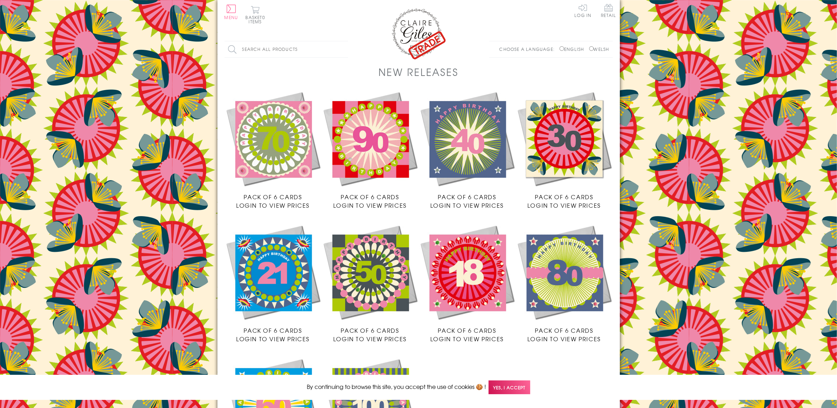
click at [290, 135] on img at bounding box center [273, 138] width 97 height 97
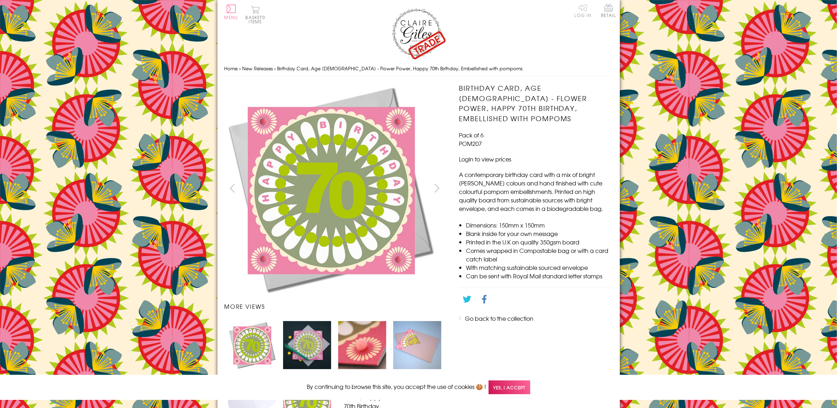
click at [584, 12] on link "Log In" at bounding box center [583, 11] width 17 height 14
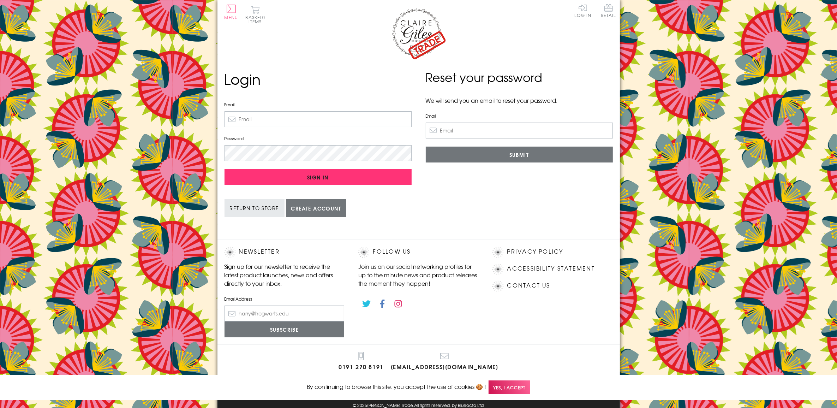
type input "[PERSON_NAME][EMAIL_ADDRESS][DOMAIN_NAME]"
click at [301, 173] on input "Sign In" at bounding box center [318, 177] width 187 height 16
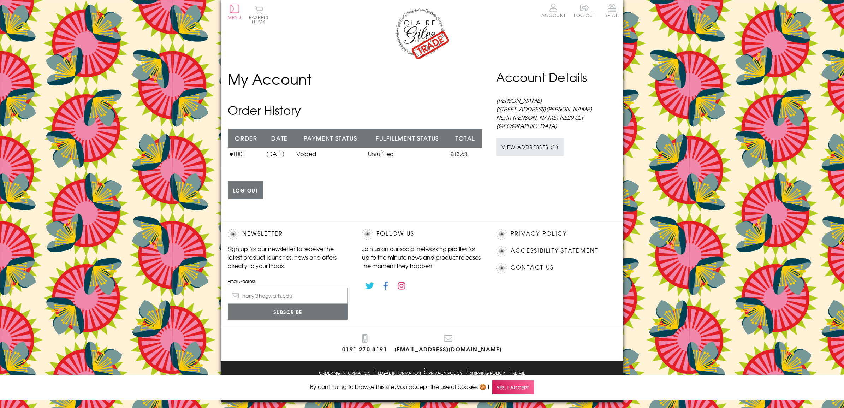
click at [513, 387] on span "Yes, I accept" at bounding box center [513, 387] width 42 height 14
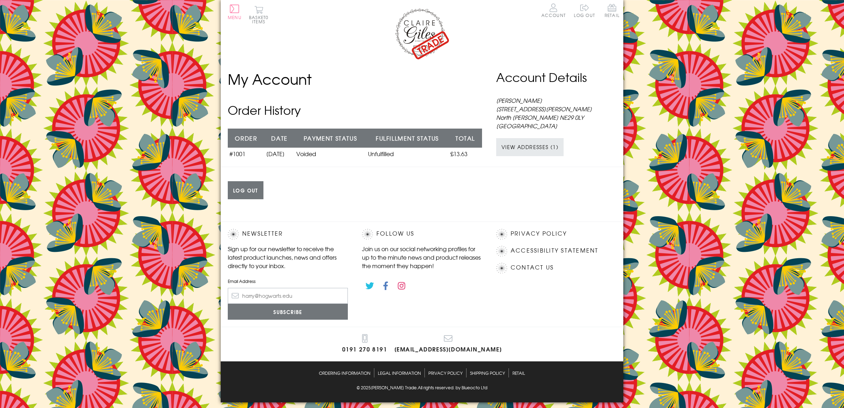
click at [428, 29] on img at bounding box center [422, 33] width 57 height 53
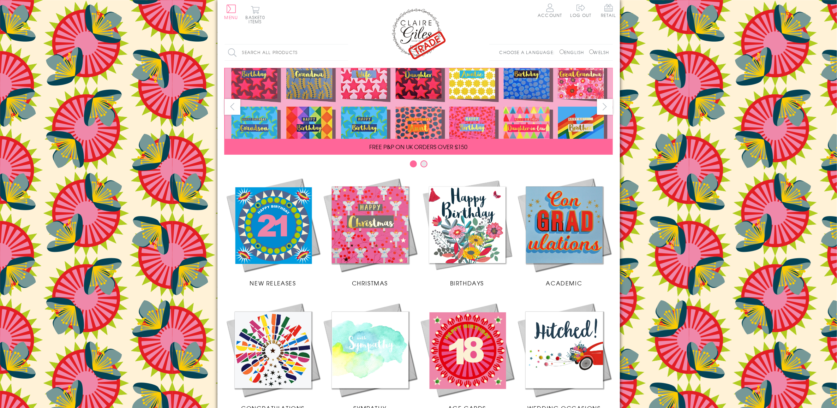
click at [284, 218] on img at bounding box center [273, 224] width 97 height 97
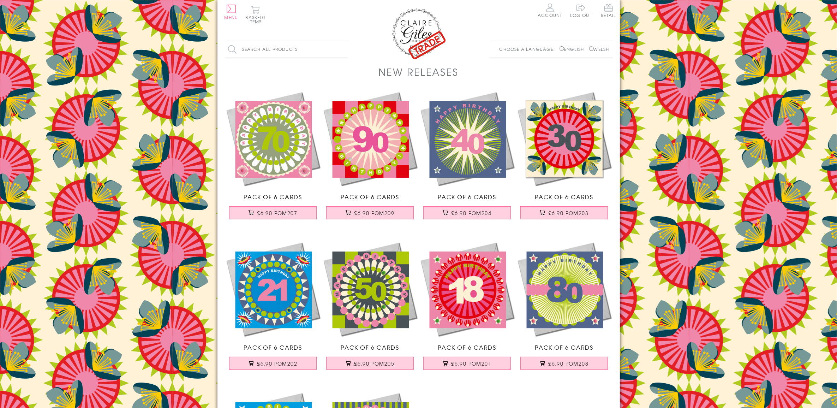
click at [554, 138] on img at bounding box center [564, 138] width 97 height 97
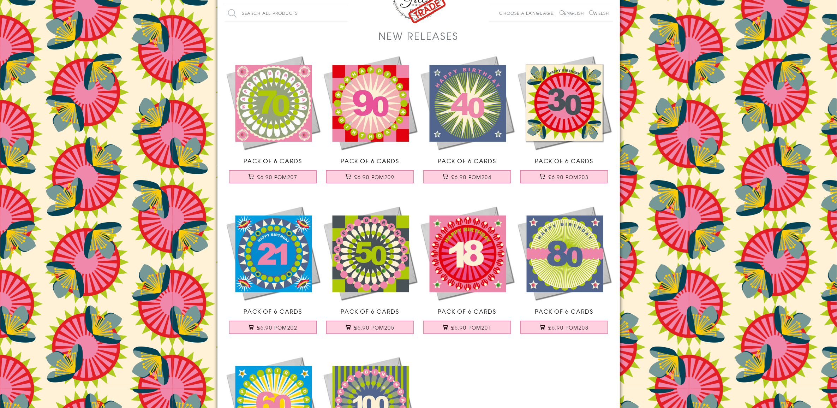
scroll to position [44, 0]
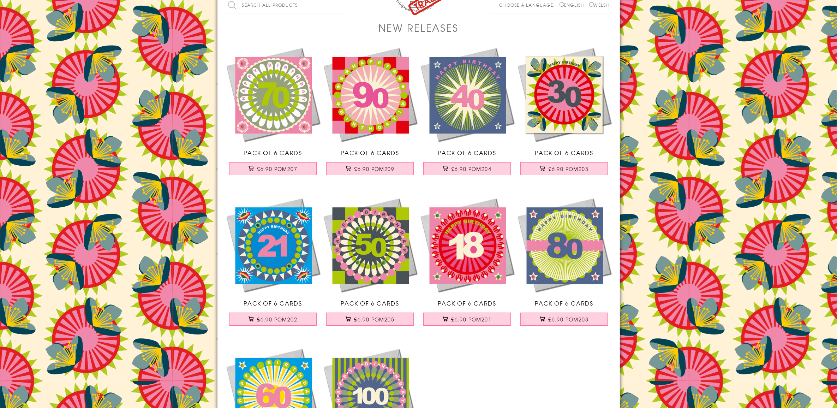
click at [422, 6] on div "Search all products Search Choose a language: English Welsh" at bounding box center [419, 9] width 388 height 24
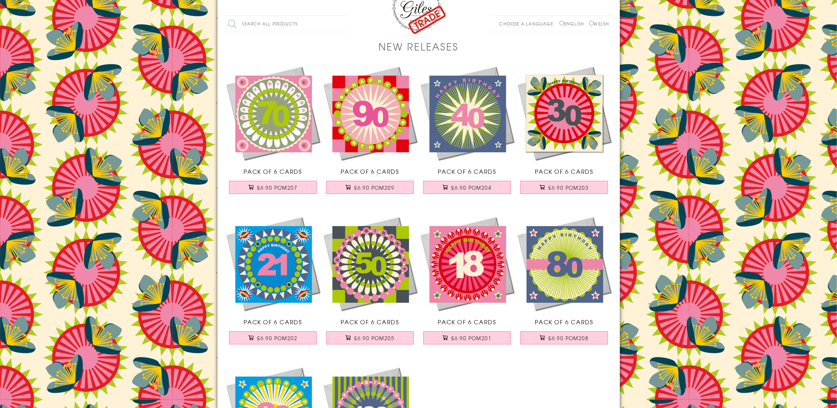
scroll to position [0, 0]
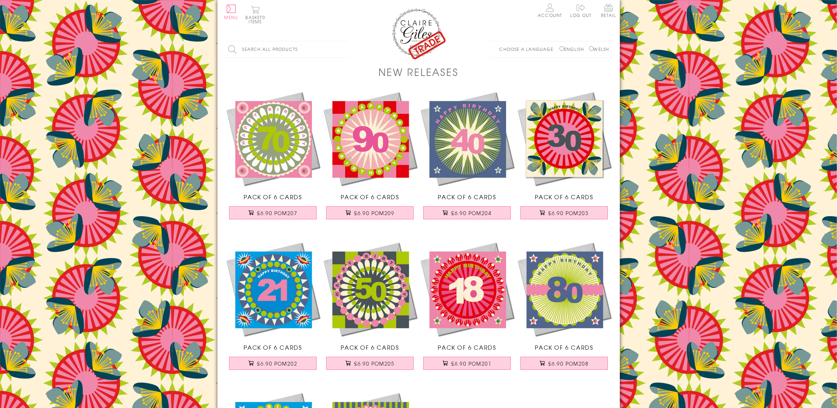
click at [597, 48] on label "Welsh" at bounding box center [599, 49] width 20 height 6
click at [594, 48] on input "Welsh" at bounding box center [591, 48] width 5 height 5
radio input "true"
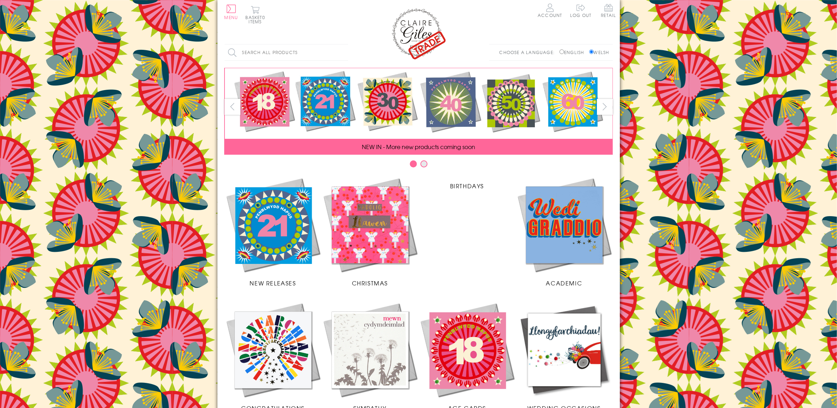
click at [290, 220] on img at bounding box center [273, 224] width 97 height 97
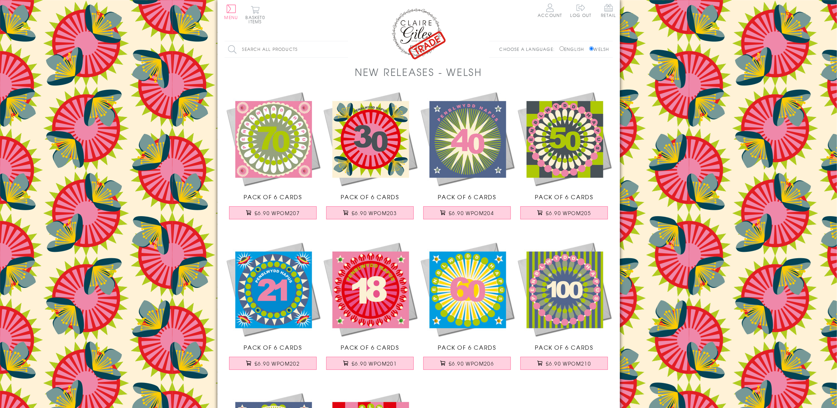
click at [404, 29] on img at bounding box center [419, 33] width 57 height 53
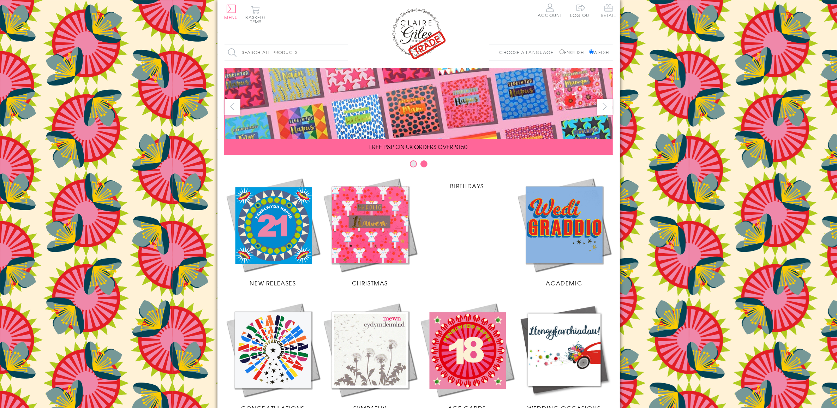
click at [606, 11] on span "Retail" at bounding box center [608, 11] width 15 height 14
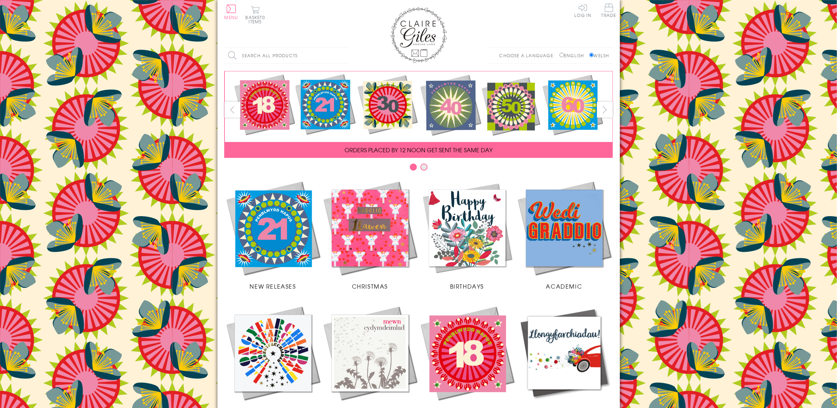
click at [560, 55] on input "English" at bounding box center [562, 55] width 5 height 5
radio input "true"
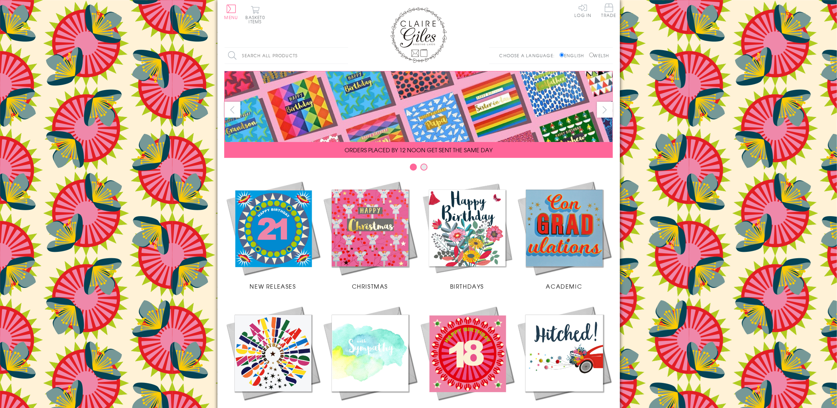
click at [590, 54] on input "Welsh" at bounding box center [591, 55] width 5 height 5
radio input "true"
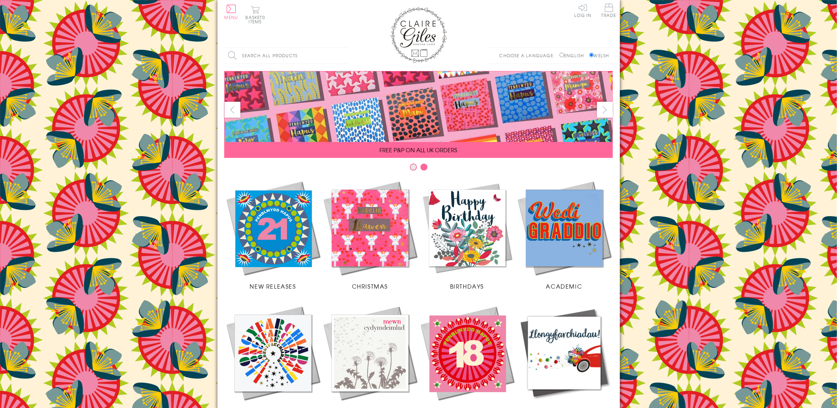
click at [468, 234] on img at bounding box center [467, 227] width 97 height 97
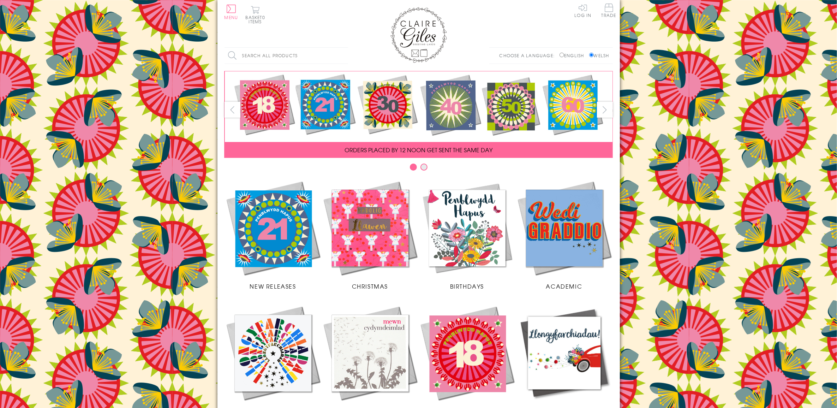
click at [472, 233] on img at bounding box center [467, 227] width 97 height 97
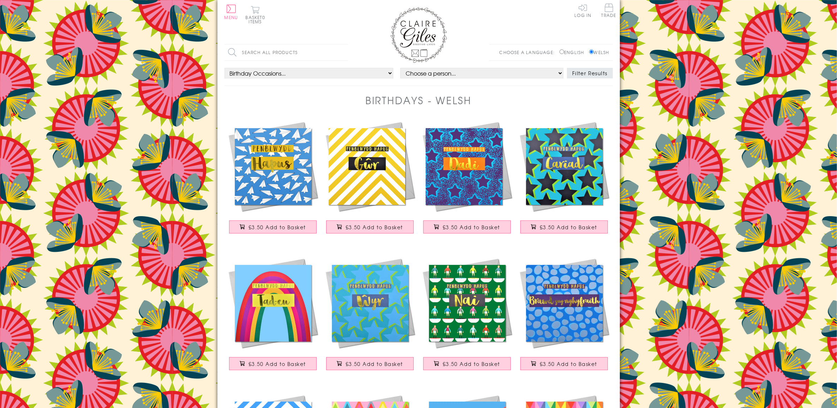
click at [421, 27] on img at bounding box center [419, 35] width 57 height 56
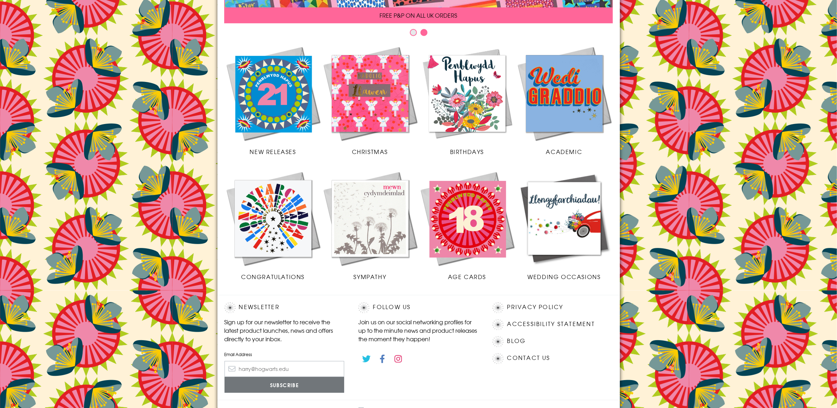
scroll to position [177, 0]
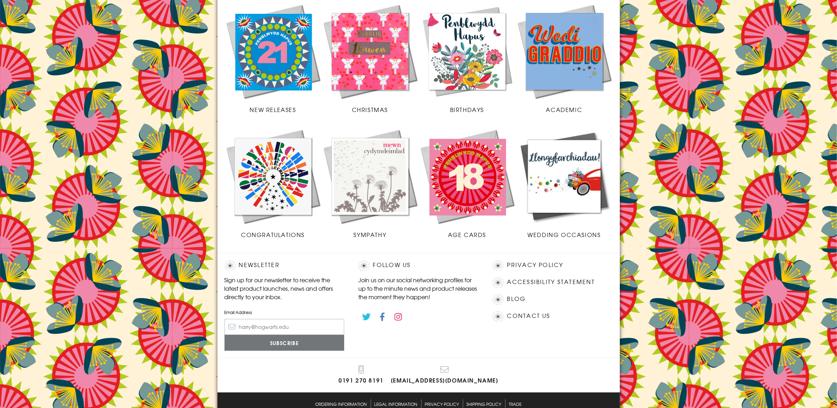
click at [468, 167] on img at bounding box center [467, 176] width 97 height 97
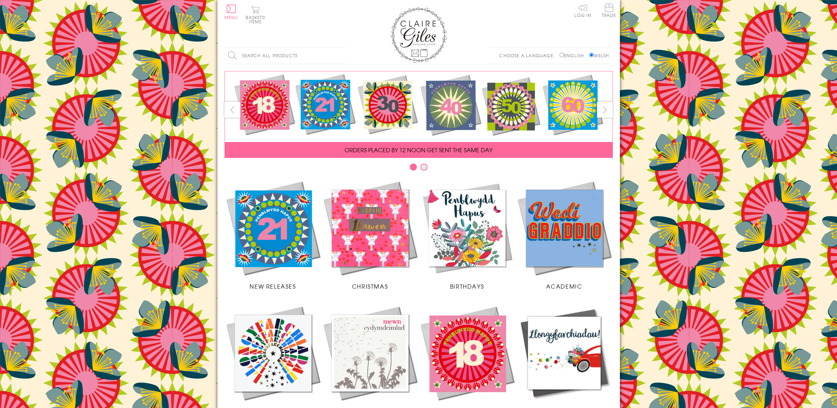
scroll to position [177, 0]
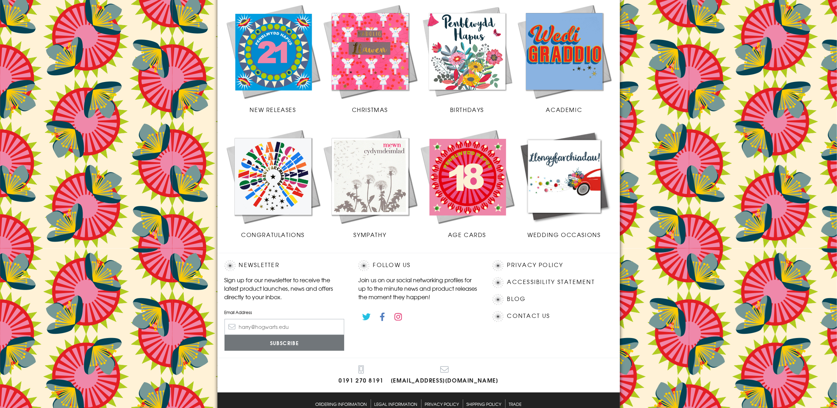
click at [273, 66] on img at bounding box center [273, 51] width 97 height 97
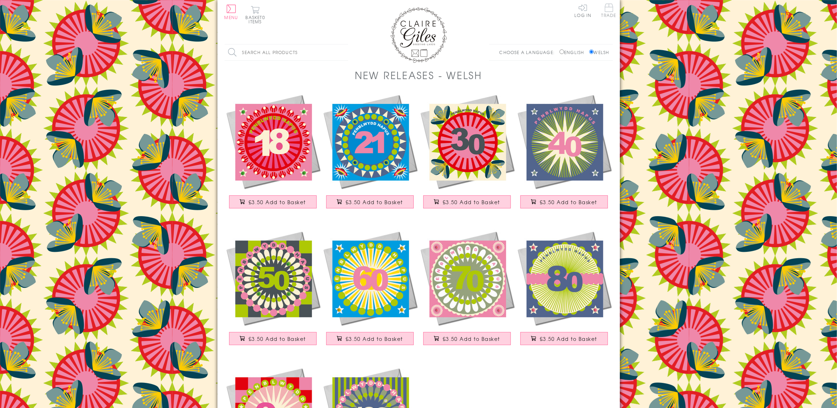
click at [605, 12] on span "Trade" at bounding box center [609, 11] width 15 height 14
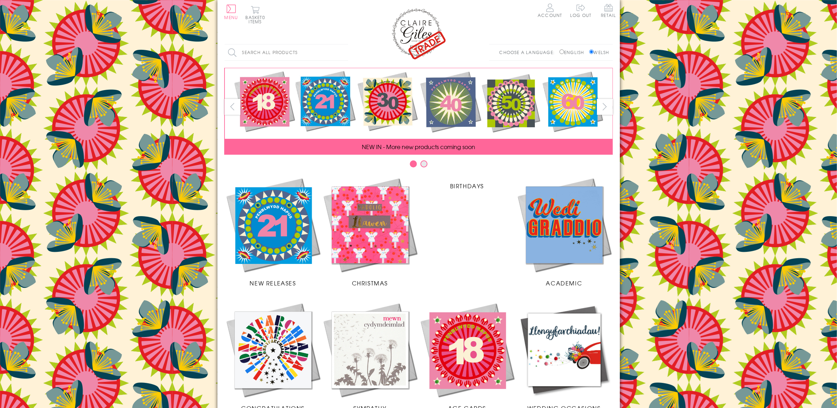
click at [478, 361] on img at bounding box center [467, 349] width 97 height 97
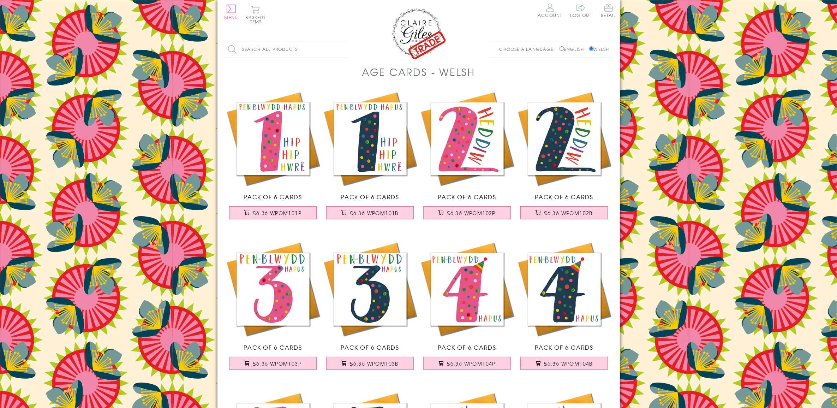
click at [560, 49] on input "English" at bounding box center [562, 48] width 5 height 5
radio input "true"
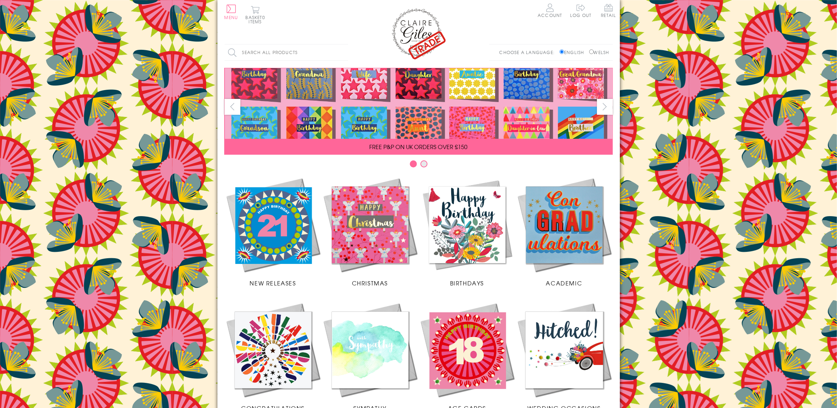
click at [479, 352] on img at bounding box center [467, 349] width 97 height 97
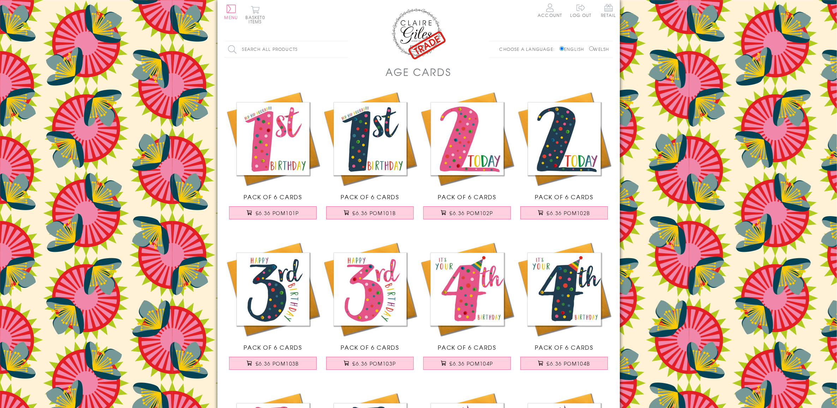
click at [414, 30] on img at bounding box center [419, 33] width 57 height 53
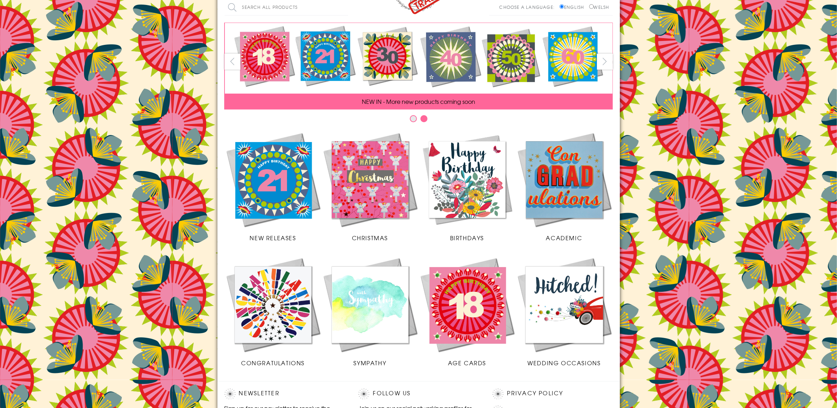
scroll to position [132, 0]
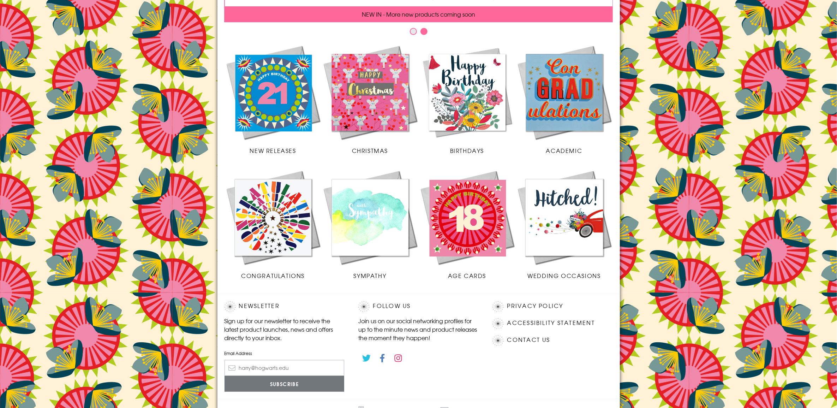
click at [475, 243] on img at bounding box center [467, 217] width 97 height 97
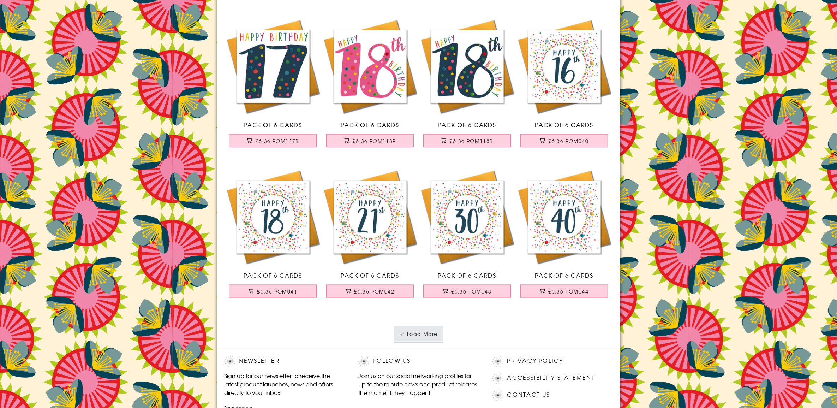
scroll to position [1274, 0]
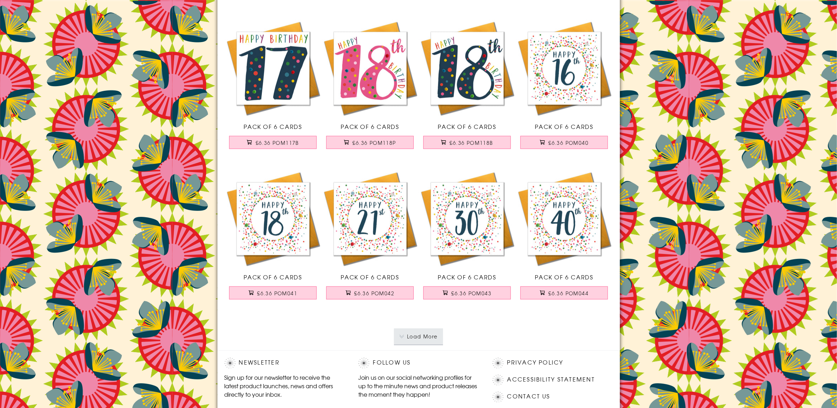
click at [423, 335] on button "Load More" at bounding box center [418, 336] width 49 height 16
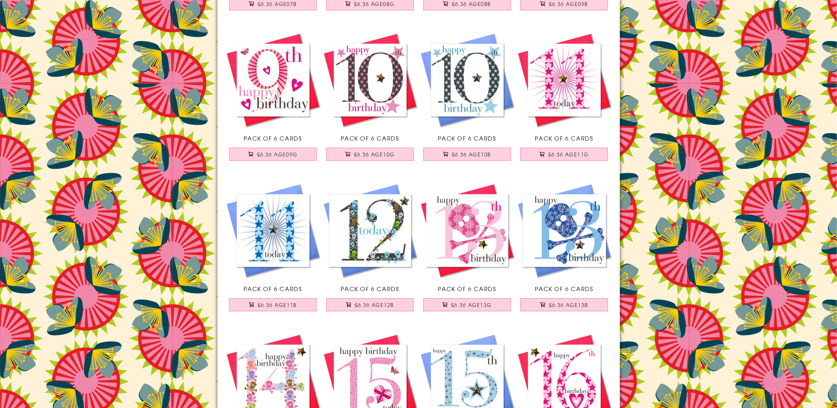
scroll to position [2908, 0]
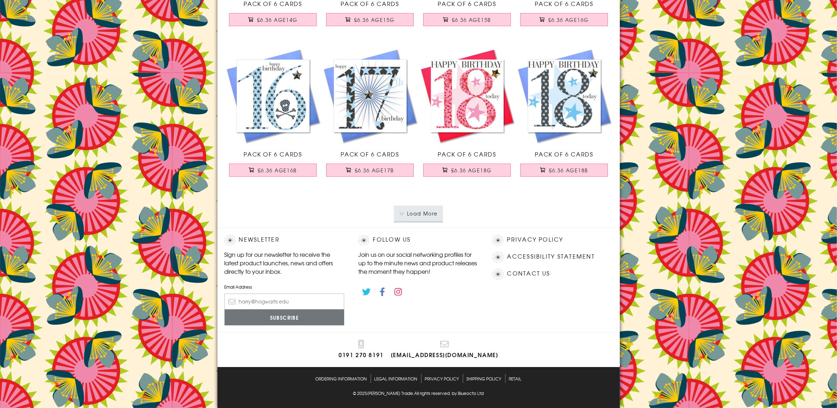
click at [421, 212] on button "Load More" at bounding box center [418, 214] width 49 height 16
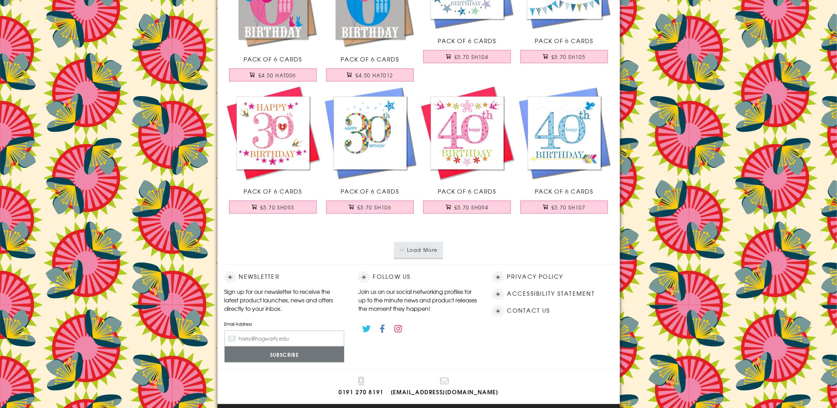
scroll to position [4379, 0]
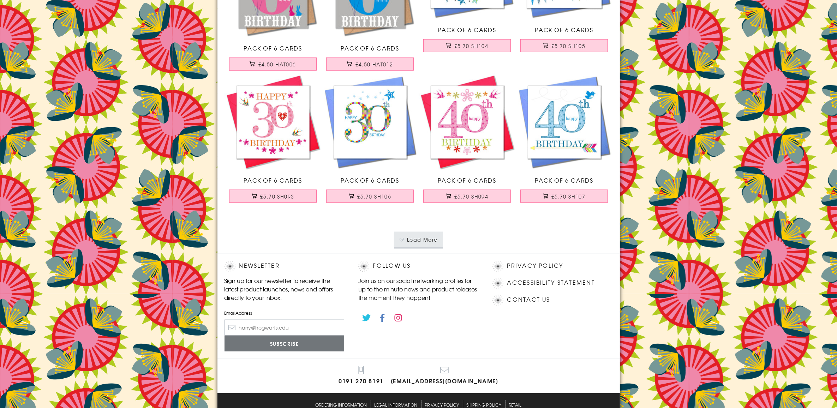
click at [430, 247] on button "Load More" at bounding box center [418, 240] width 49 height 16
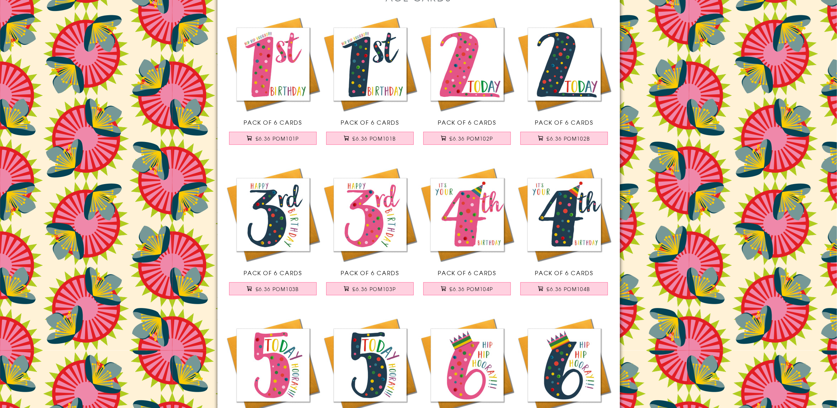
scroll to position [0, 0]
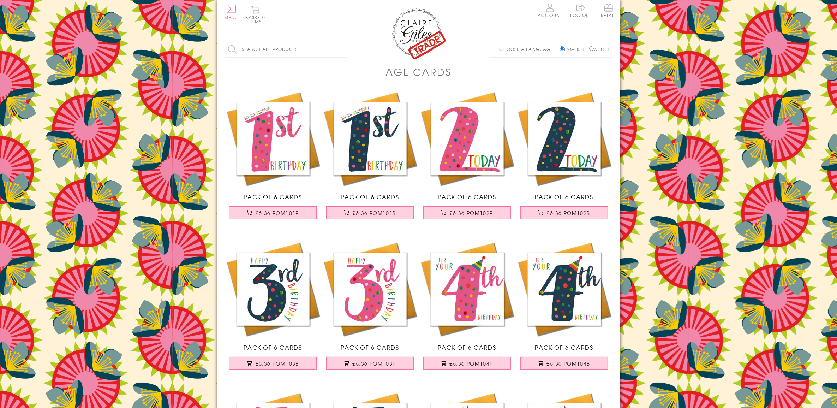
click at [418, 19] on img at bounding box center [419, 33] width 57 height 53
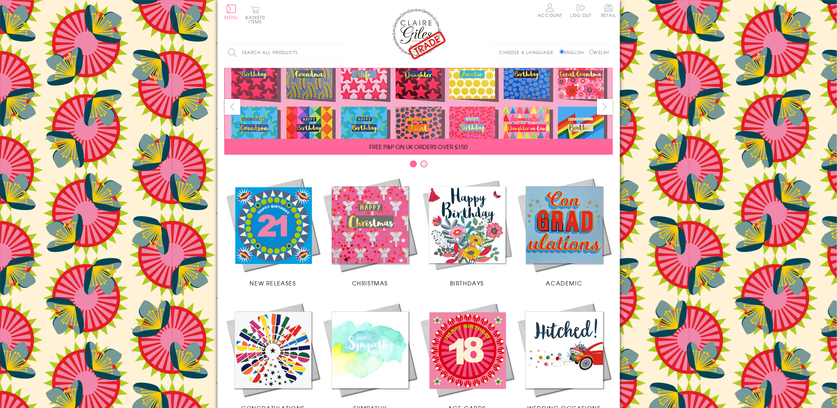
click at [469, 326] on img at bounding box center [467, 349] width 97 height 97
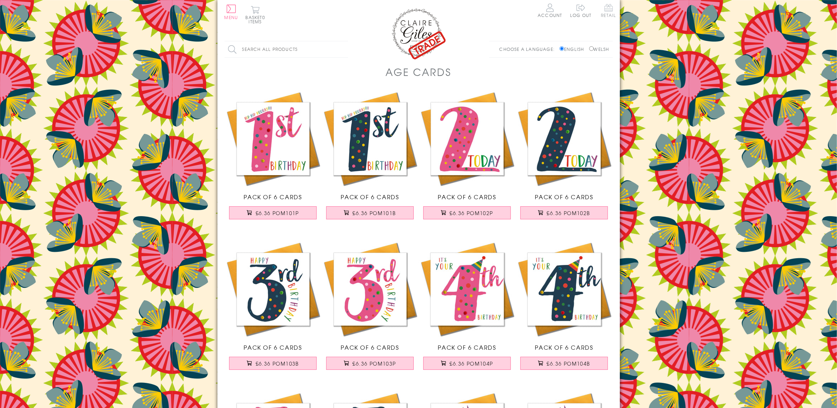
click at [605, 11] on span "Retail" at bounding box center [608, 11] width 15 height 14
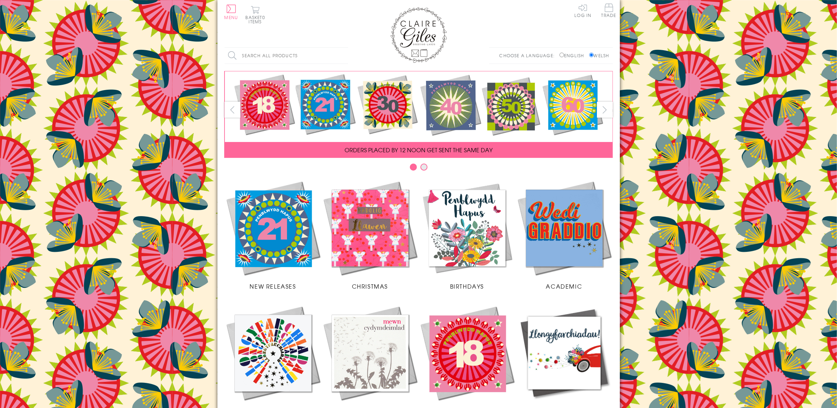
click at [486, 351] on img at bounding box center [467, 352] width 97 height 97
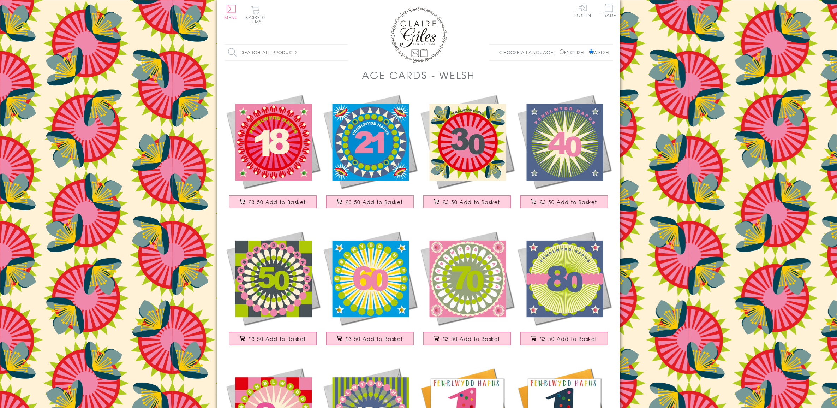
click at [563, 54] on label "English" at bounding box center [574, 52] width 28 height 6
click at [563, 54] on input "English" at bounding box center [562, 51] width 5 height 5
radio input "true"
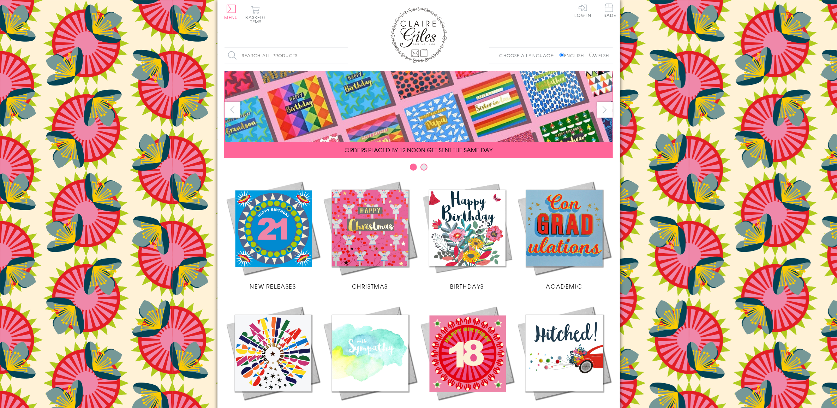
click at [479, 341] on img at bounding box center [467, 352] width 97 height 97
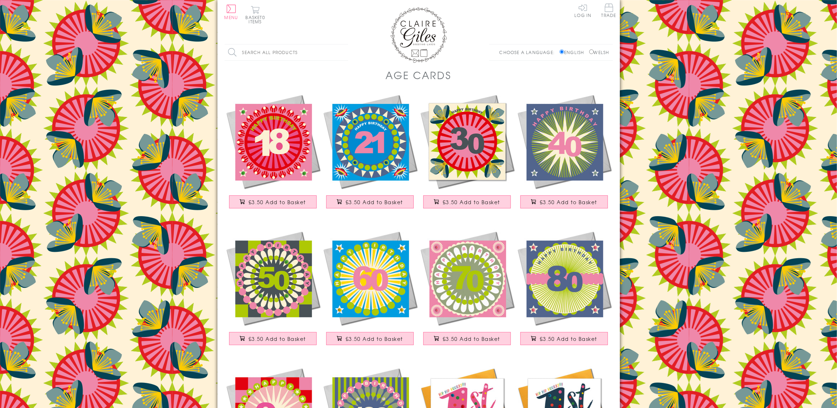
drag, startPoint x: 422, startPoint y: 29, endPoint x: 425, endPoint y: 32, distance: 4.0
click at [421, 29] on img at bounding box center [419, 35] width 57 height 56
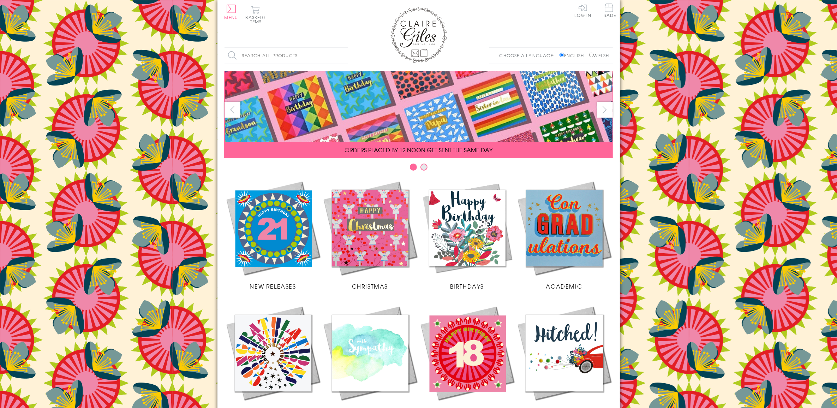
click at [280, 249] on img at bounding box center [273, 227] width 97 height 97
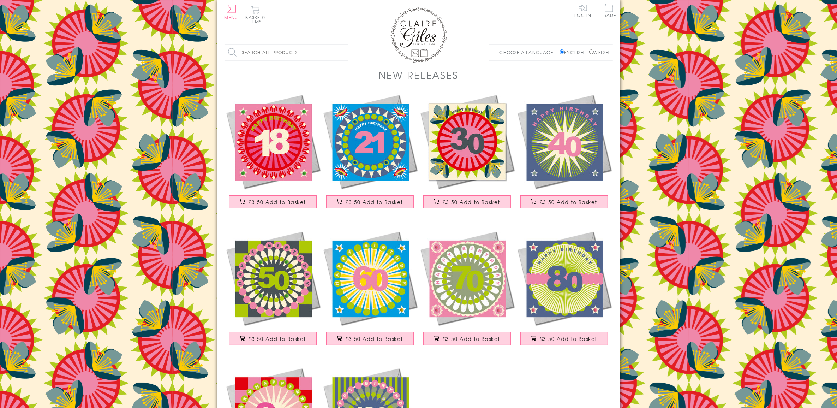
click at [591, 50] on input "Welsh" at bounding box center [591, 51] width 5 height 5
radio input "true"
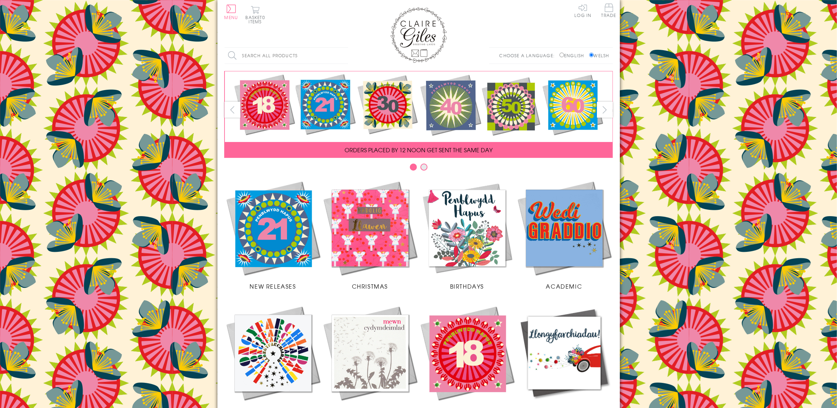
click at [288, 219] on img at bounding box center [273, 227] width 97 height 97
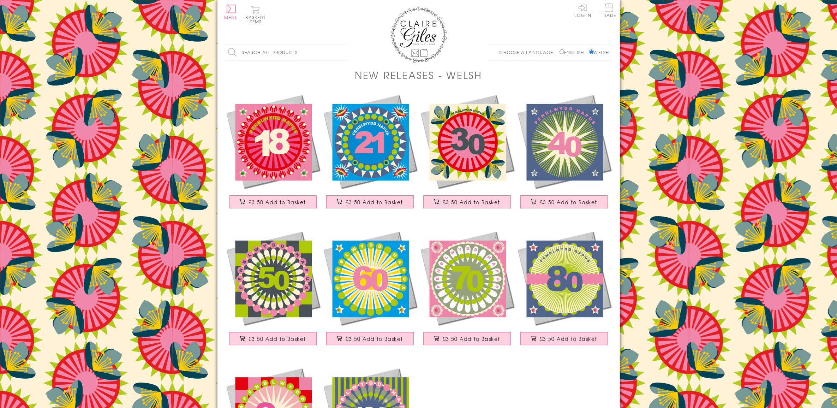
click at [567, 53] on label "English" at bounding box center [574, 52] width 28 height 6
click at [564, 53] on input "English" at bounding box center [562, 51] width 5 height 5
radio input "true"
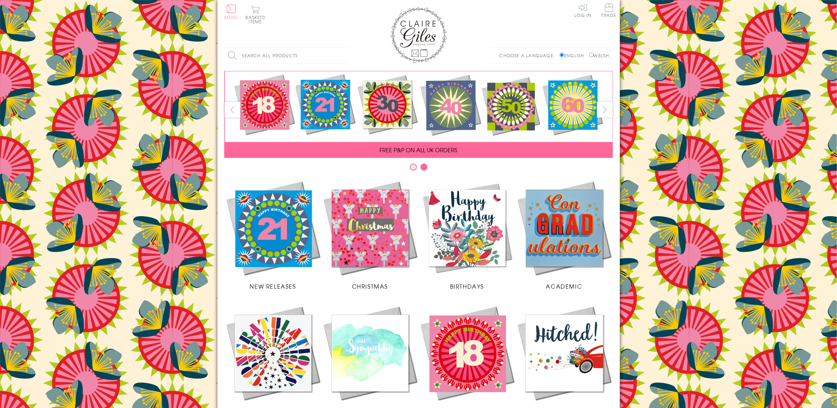
click at [232, 12] on button "Menu" at bounding box center [232, 12] width 14 height 15
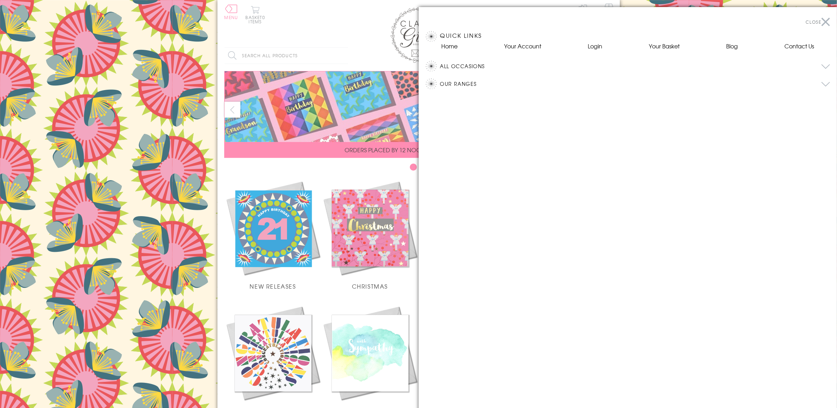
click at [451, 83] on button "Our Ranges" at bounding box center [635, 83] width 390 height 11
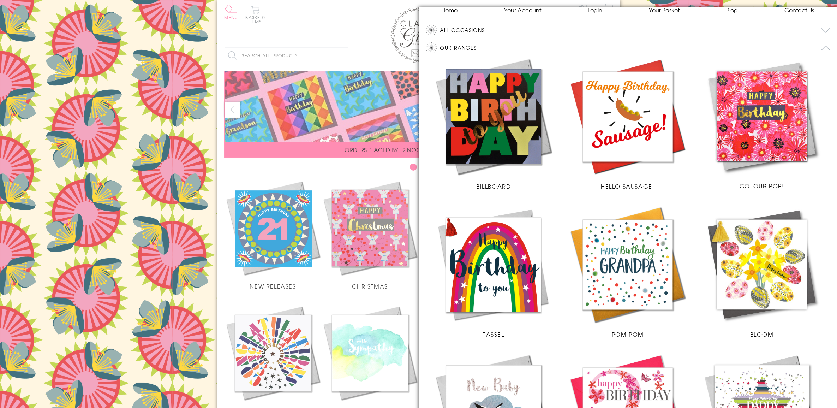
scroll to position [44, 0]
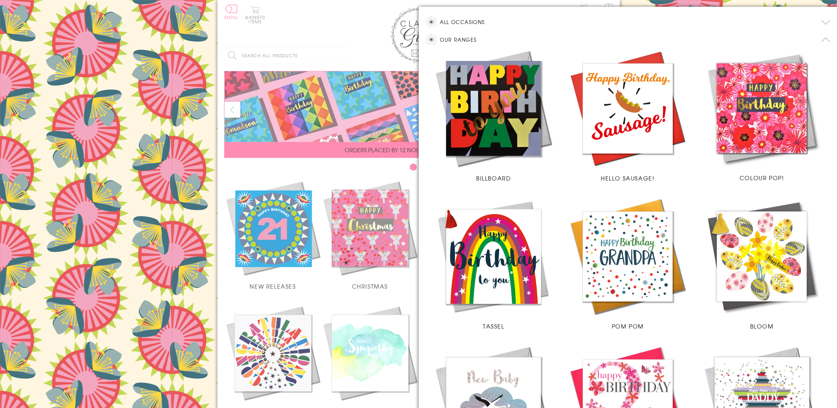
click at [622, 263] on img at bounding box center [628, 256] width 120 height 120
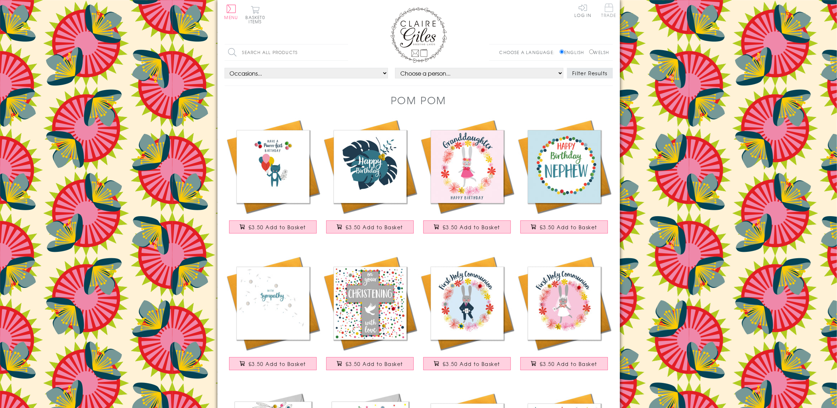
click at [602, 10] on span "Trade" at bounding box center [609, 11] width 15 height 14
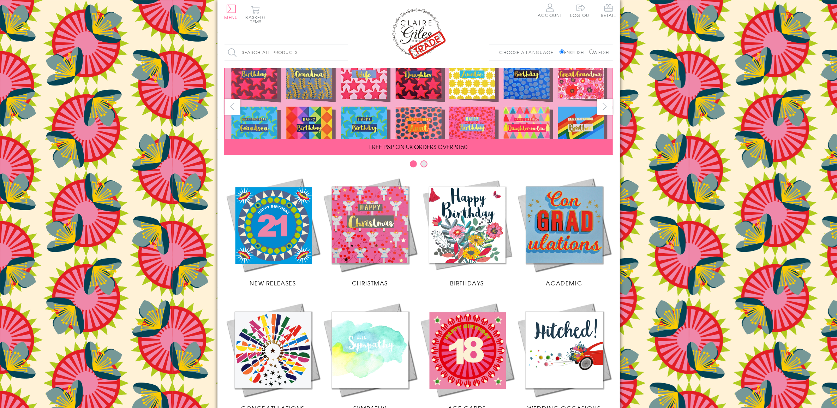
click at [223, 10] on header "Menu Retail Skip to content Basket 0 items Account Log out" at bounding box center [419, 32] width 403 height 65
drag, startPoint x: 234, startPoint y: 11, endPoint x: 253, endPoint y: 40, distance: 34.4
click at [234, 11] on button "Menu" at bounding box center [232, 12] width 14 height 15
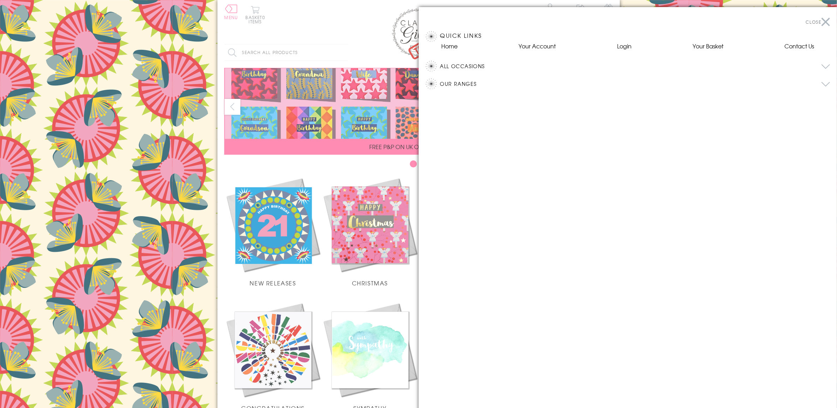
click at [471, 86] on button "Our Ranges" at bounding box center [635, 83] width 390 height 11
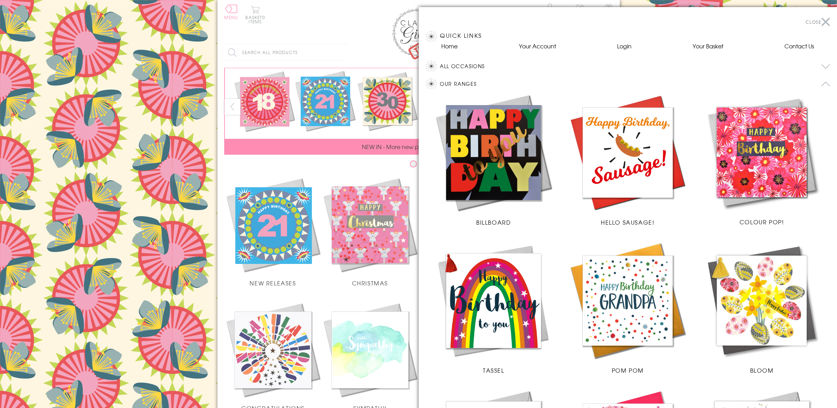
click at [631, 311] on img at bounding box center [628, 300] width 120 height 120
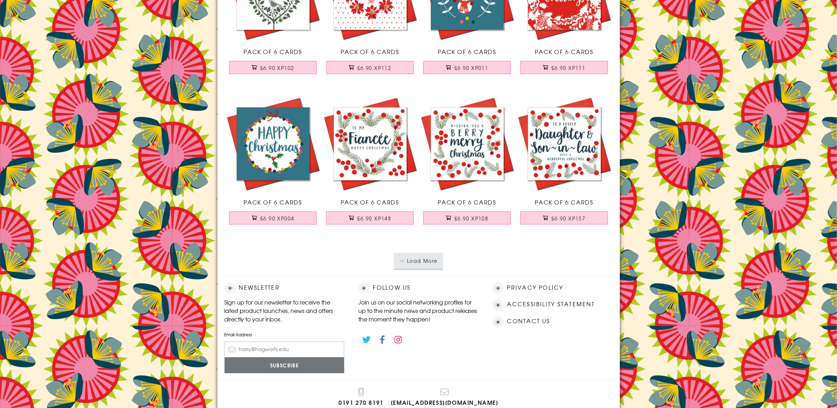
scroll to position [1425, 0]
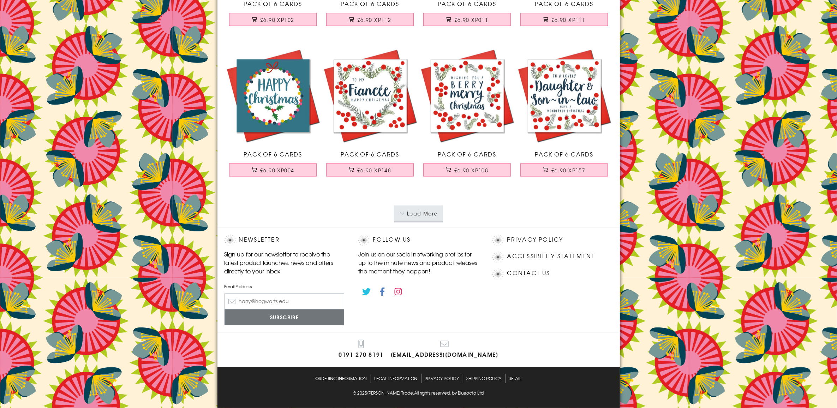
click at [421, 216] on button "Load More" at bounding box center [418, 214] width 49 height 16
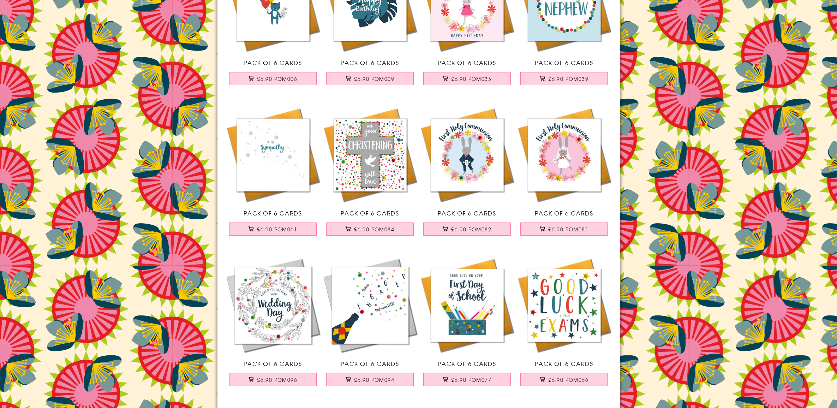
scroll to position [0, 0]
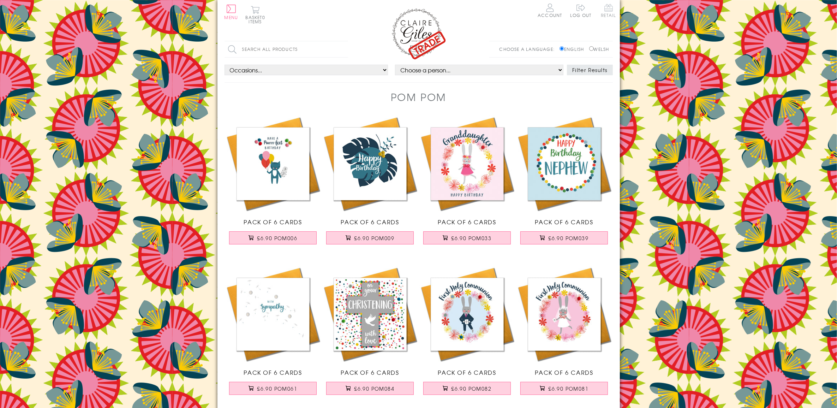
click at [607, 13] on span "Retail" at bounding box center [608, 11] width 15 height 14
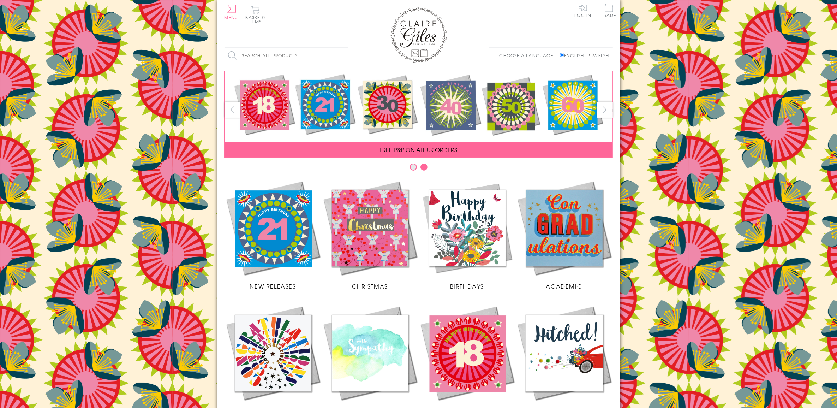
click at [447, 29] on h1 at bounding box center [419, 37] width 388 height 61
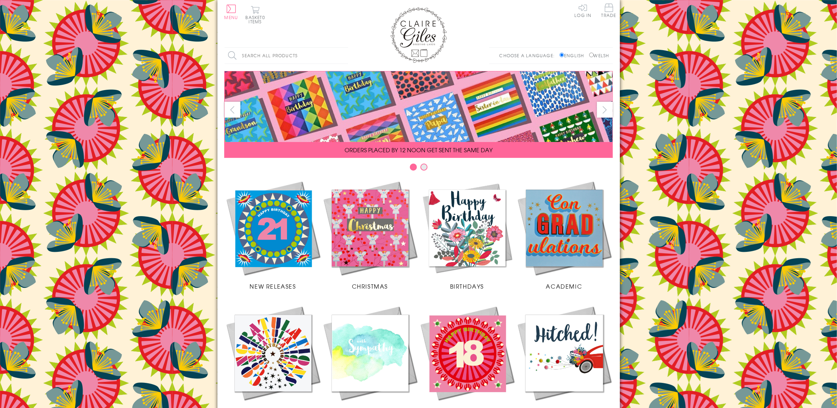
click at [421, 25] on img at bounding box center [419, 35] width 57 height 56
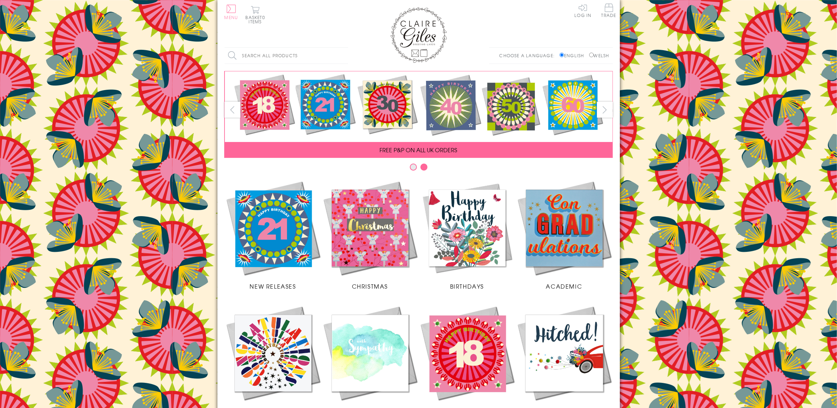
click at [234, 15] on span "Menu" at bounding box center [232, 17] width 14 height 6
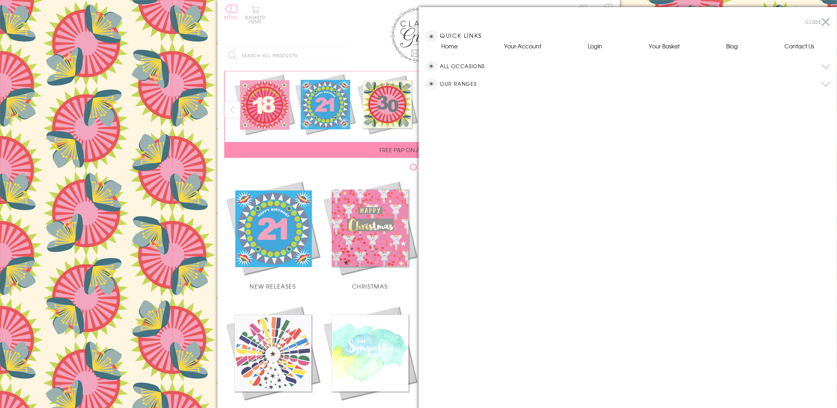
click at [468, 80] on button "Our Ranges" at bounding box center [635, 83] width 390 height 11
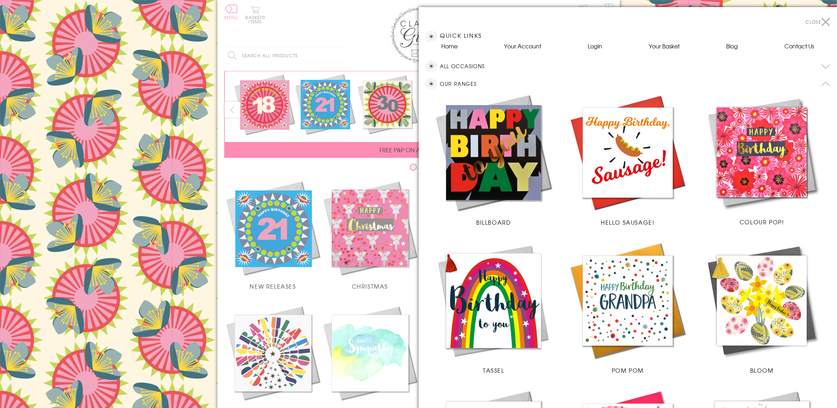
click at [631, 243] on img at bounding box center [628, 300] width 120 height 120
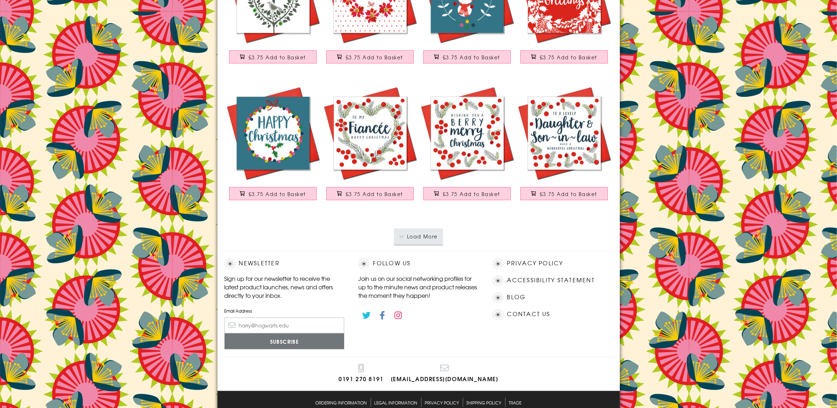
scroll to position [1291, 0]
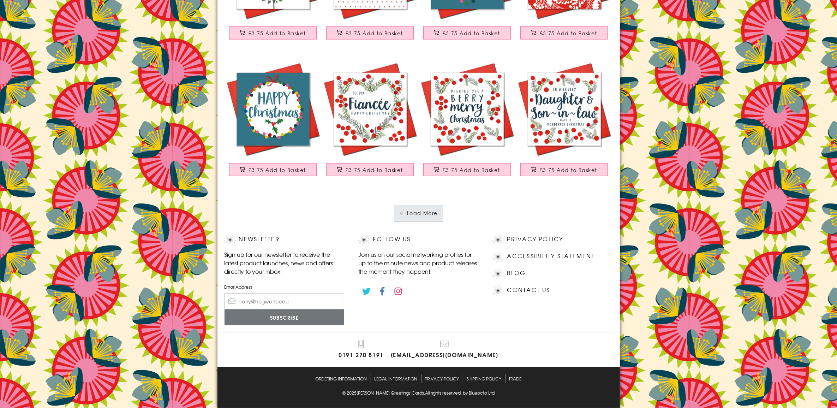
click at [414, 210] on button "Load More" at bounding box center [418, 213] width 49 height 16
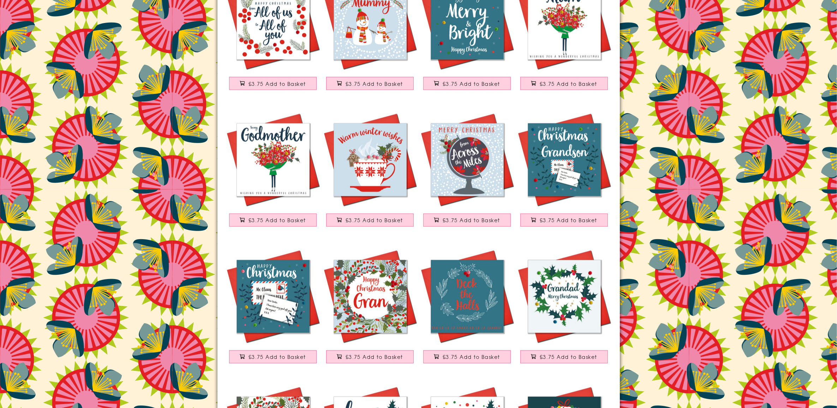
scroll to position [1511, 0]
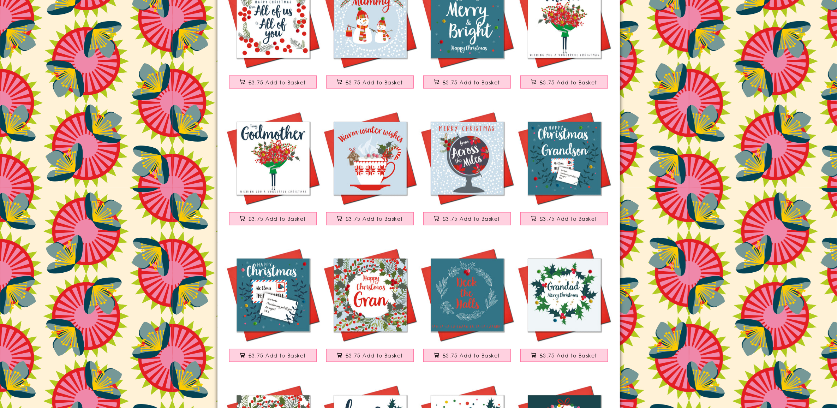
click at [364, 186] on img at bounding box center [370, 158] width 97 height 97
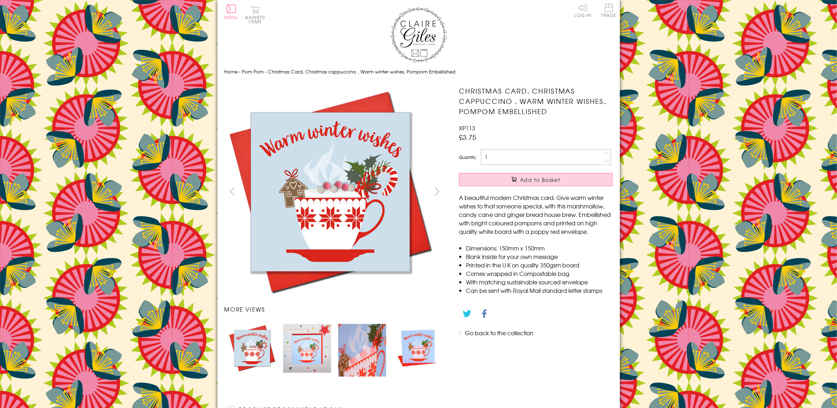
click at [418, 32] on img at bounding box center [419, 35] width 57 height 56
